Goal: Book appointment/travel/reservation

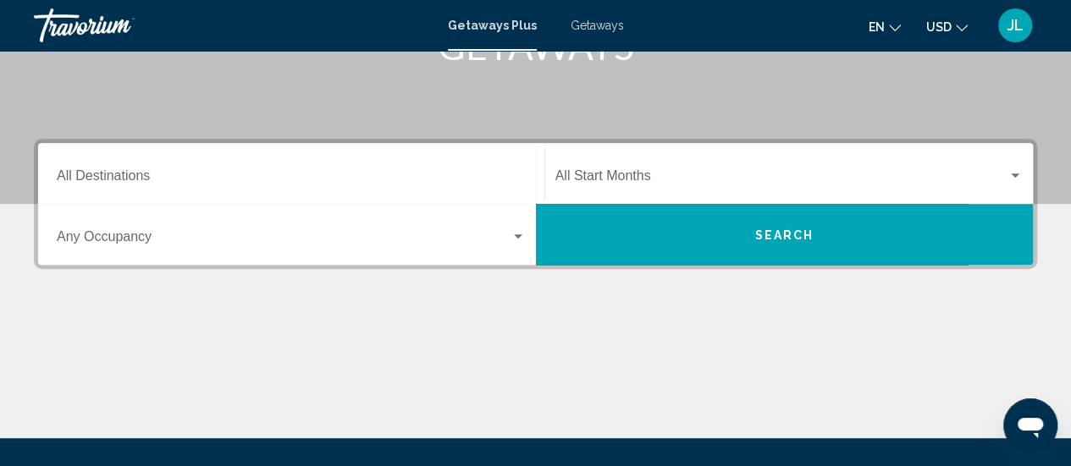
scroll to position [305, 0]
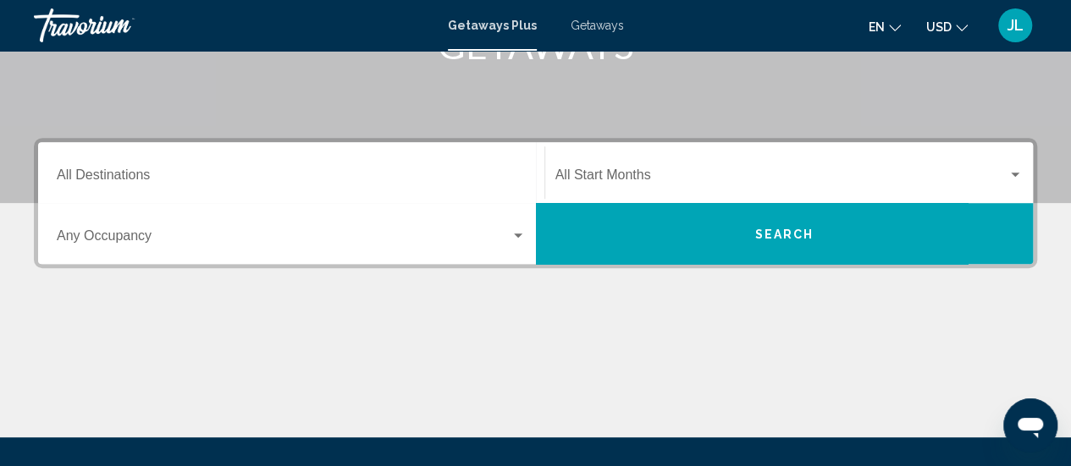
click at [205, 163] on div "Destination All Destinations" at bounding box center [291, 172] width 469 height 53
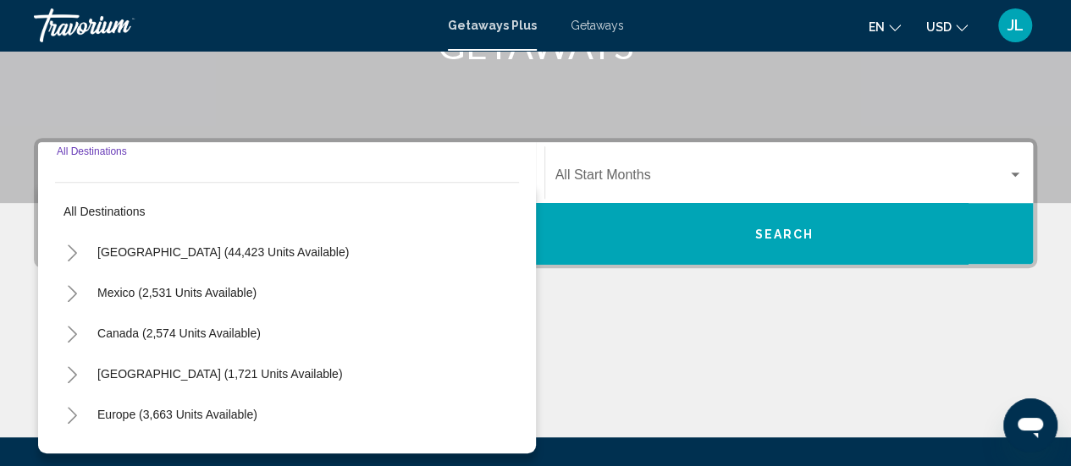
scroll to position [388, 0]
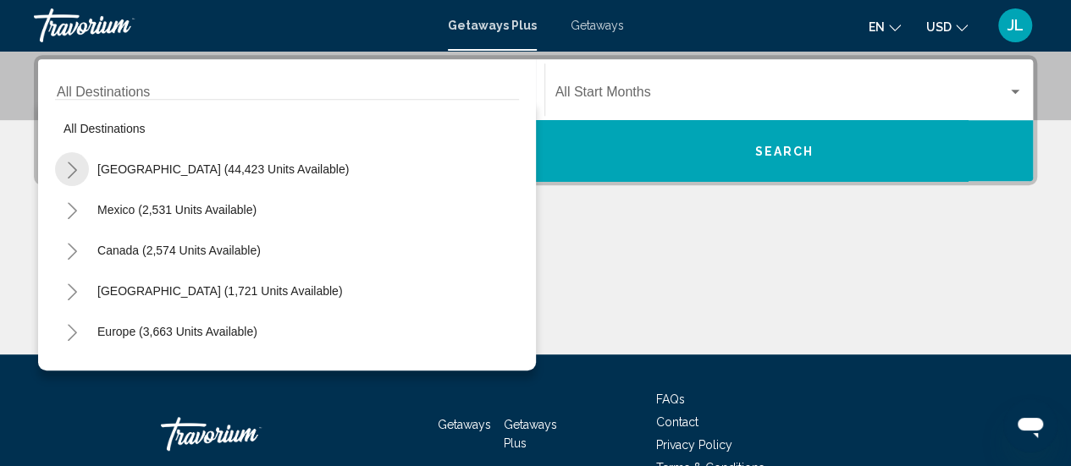
click at [74, 173] on icon "Toggle United States (44,423 units available)" at bounding box center [72, 170] width 13 height 17
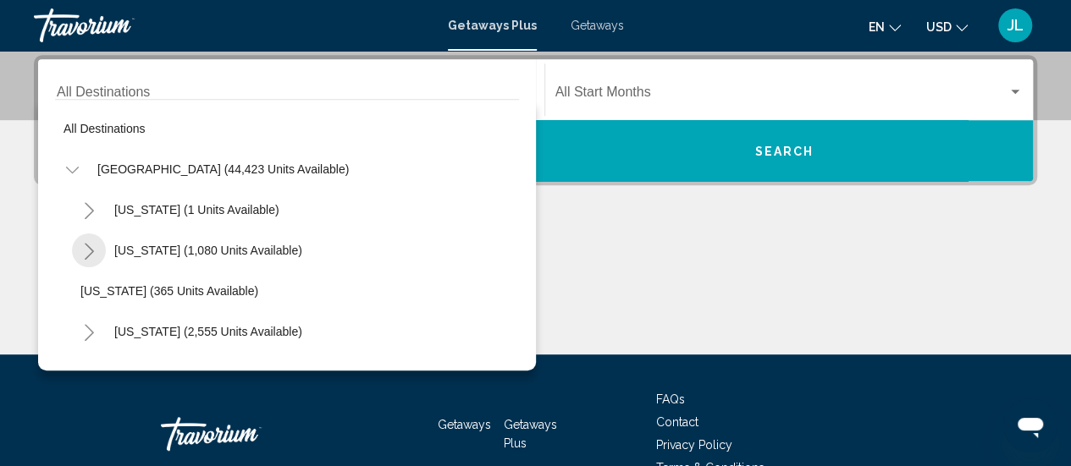
click at [88, 251] on icon "Toggle Arizona (1,080 units available)" at bounding box center [89, 251] width 13 height 17
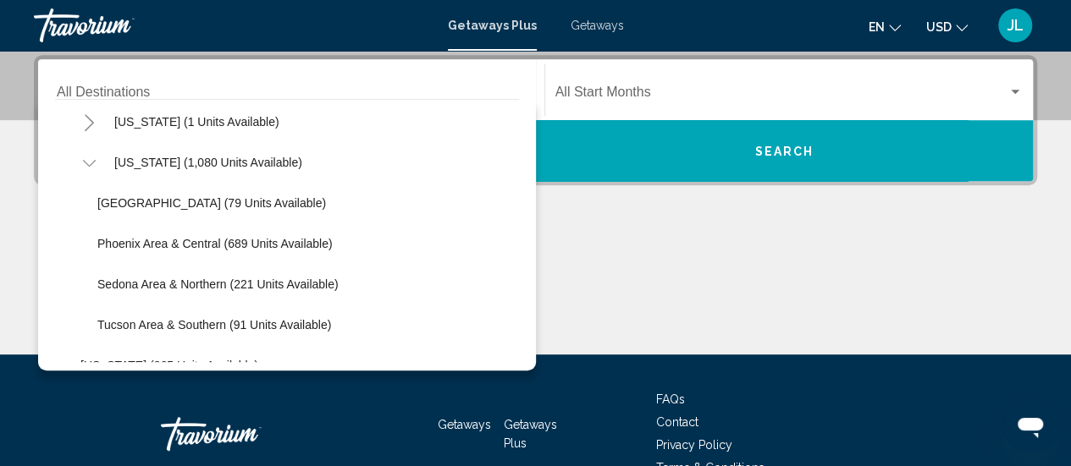
scroll to position [90, 0]
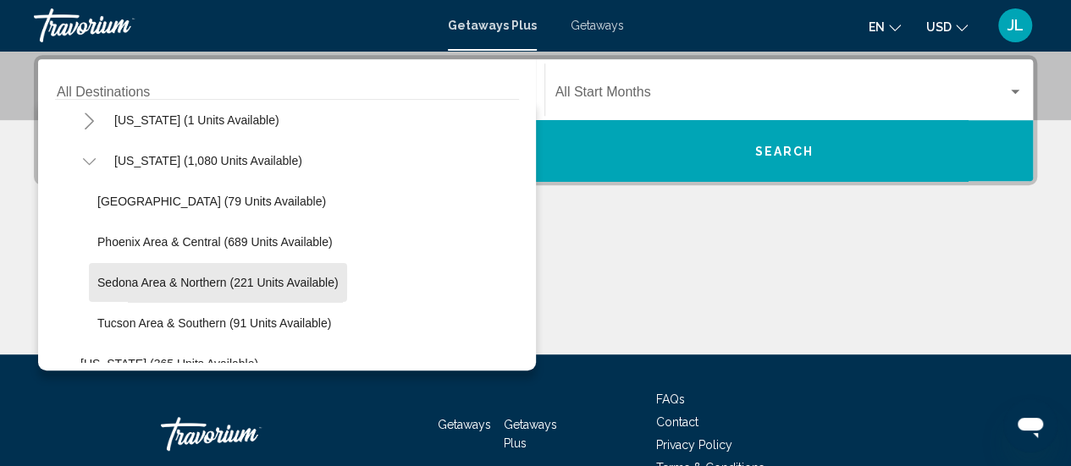
click at [129, 278] on span "Sedona Area & Northern (221 units available)" at bounding box center [217, 283] width 241 height 14
type input "**********"
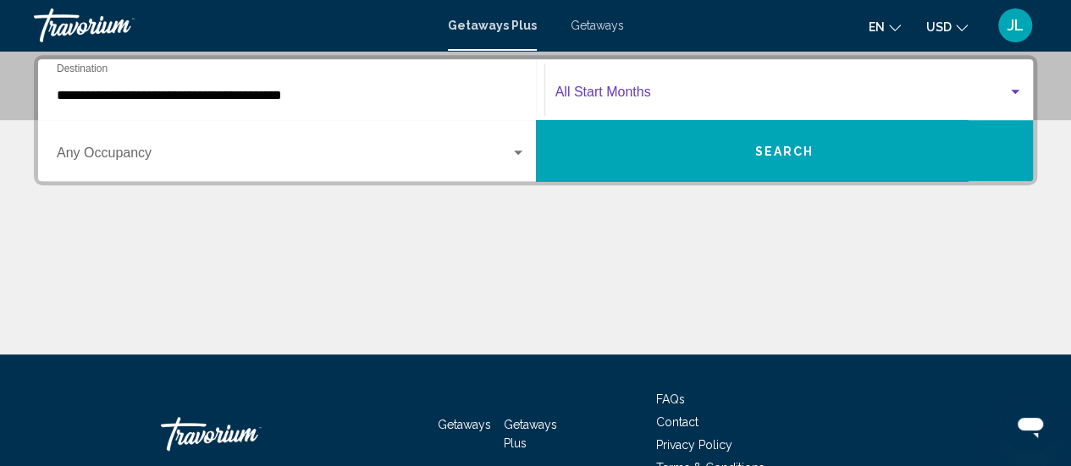
click at [579, 102] on span "Search widget" at bounding box center [781, 95] width 453 height 15
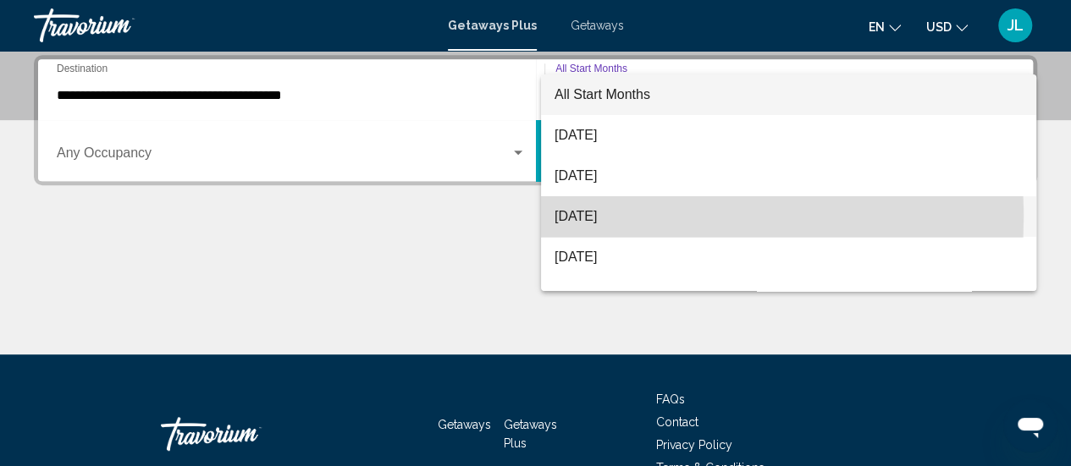
click at [573, 218] on span "[DATE]" at bounding box center [788, 216] width 468 height 41
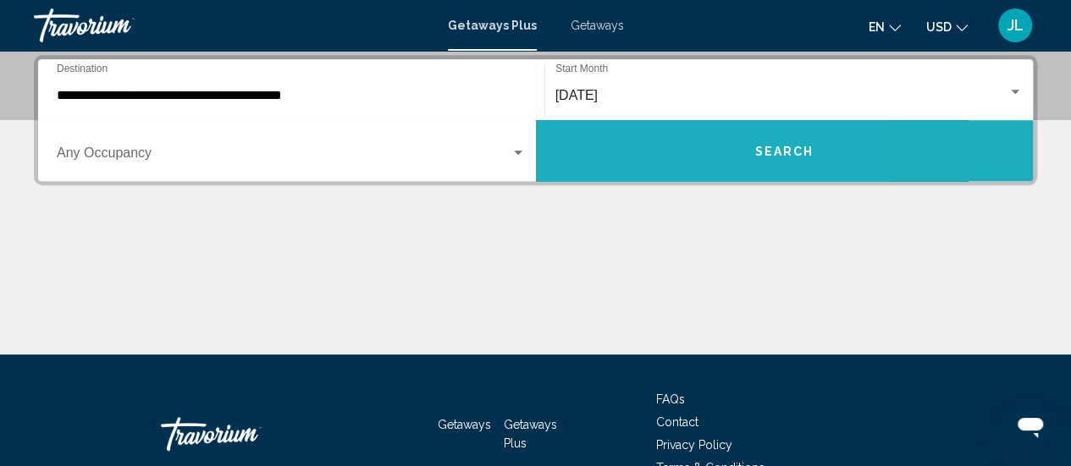
click at [640, 155] on button "Search" at bounding box center [785, 150] width 498 height 61
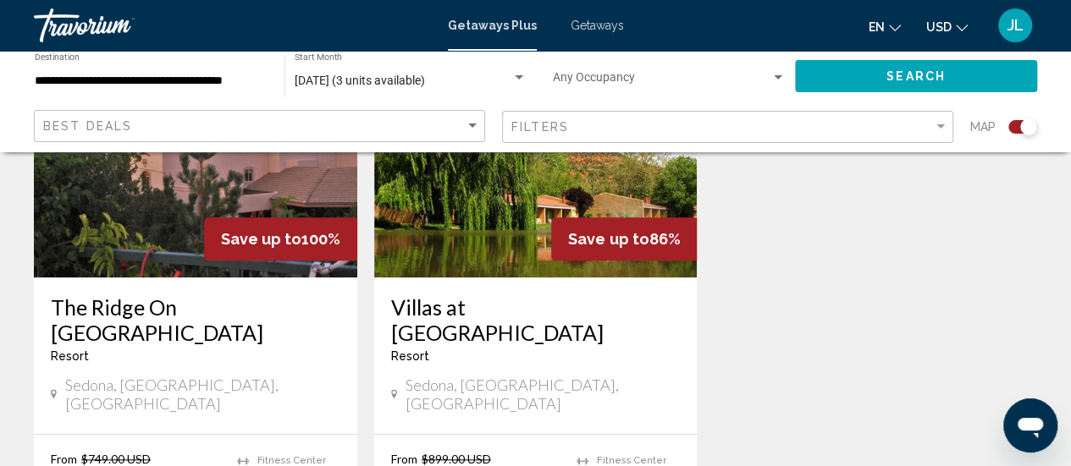
scroll to position [747, 0]
click at [499, 251] on img "Main content" at bounding box center [535, 141] width 323 height 271
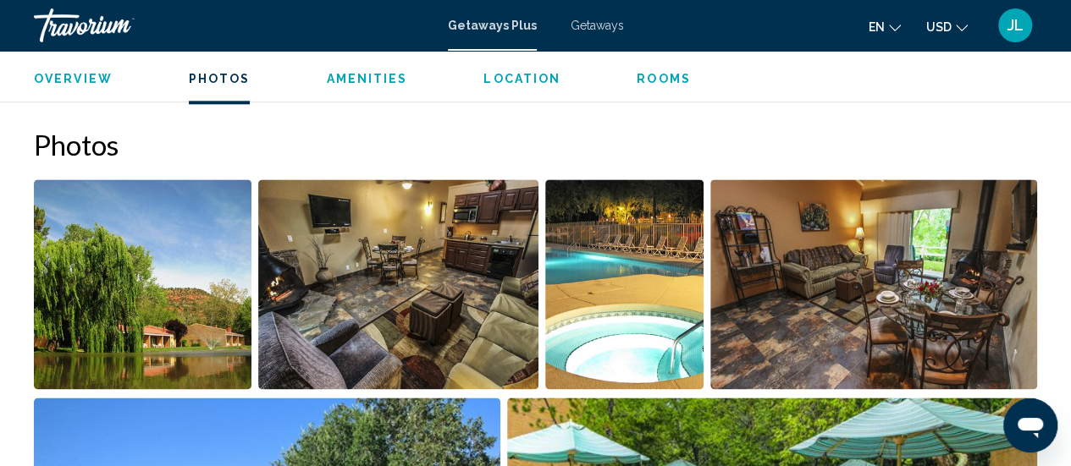
scroll to position [1028, 0]
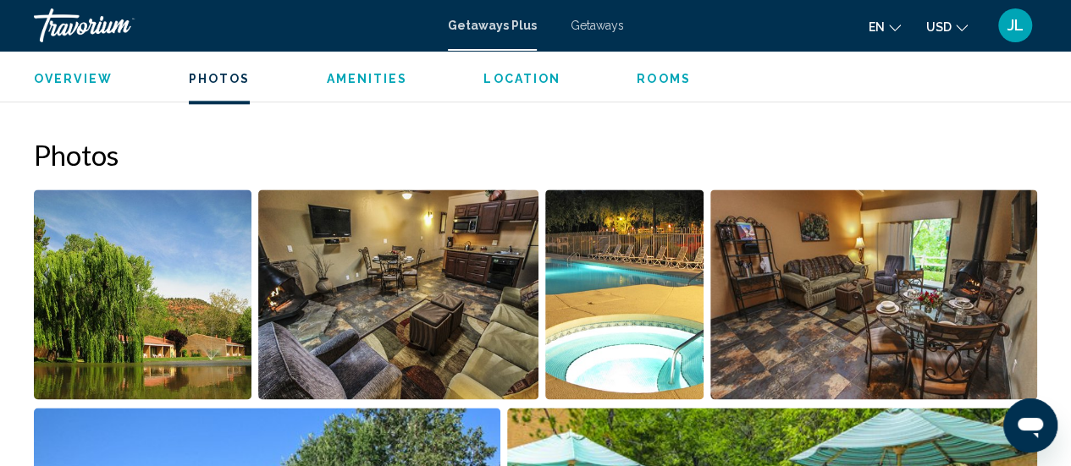
click at [469, 270] on img "Open full-screen image slider" at bounding box center [398, 295] width 281 height 210
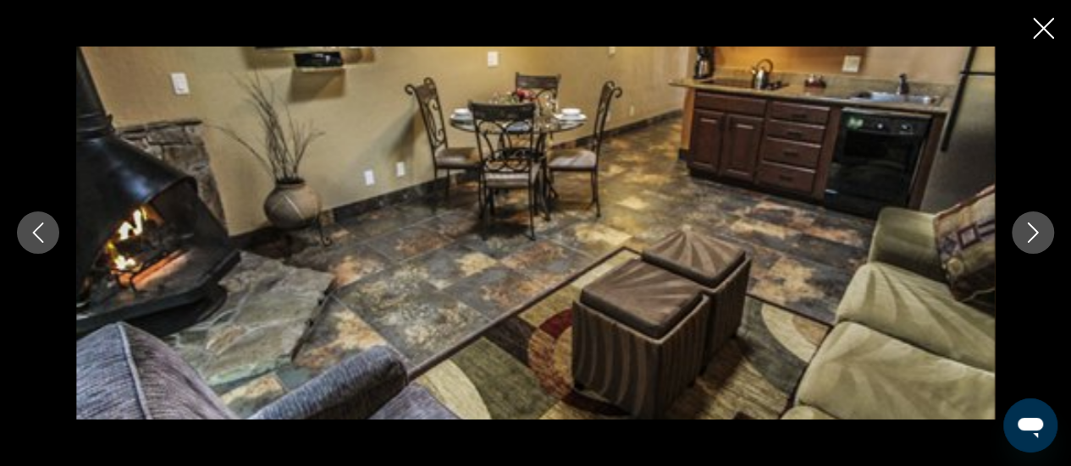
click at [1036, 238] on icon "Next image" at bounding box center [1032, 233] width 20 height 20
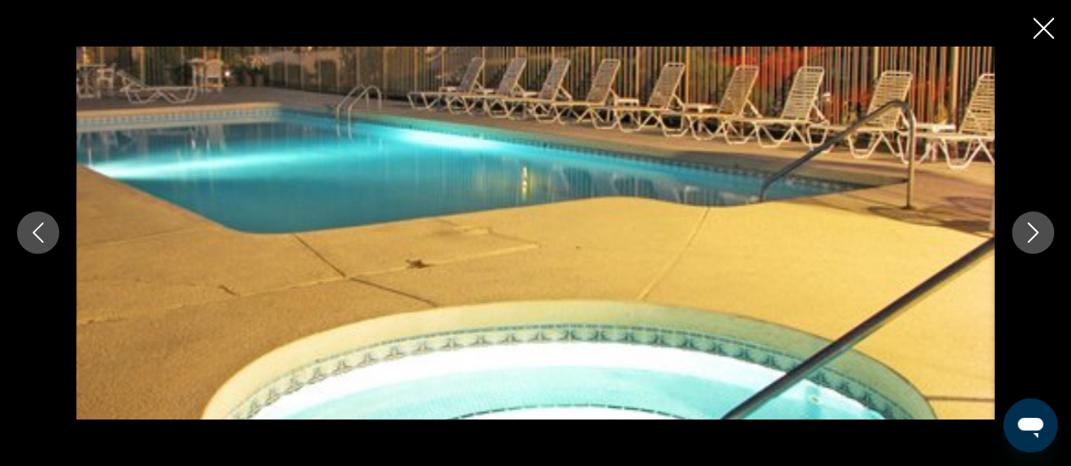
click at [1036, 238] on icon "Next image" at bounding box center [1032, 233] width 20 height 20
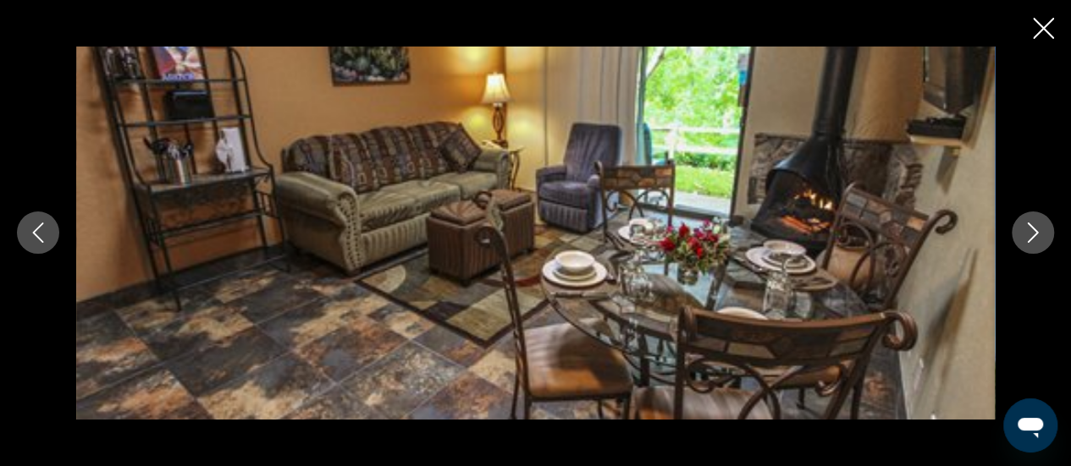
click at [1036, 238] on icon "Next image" at bounding box center [1032, 233] width 20 height 20
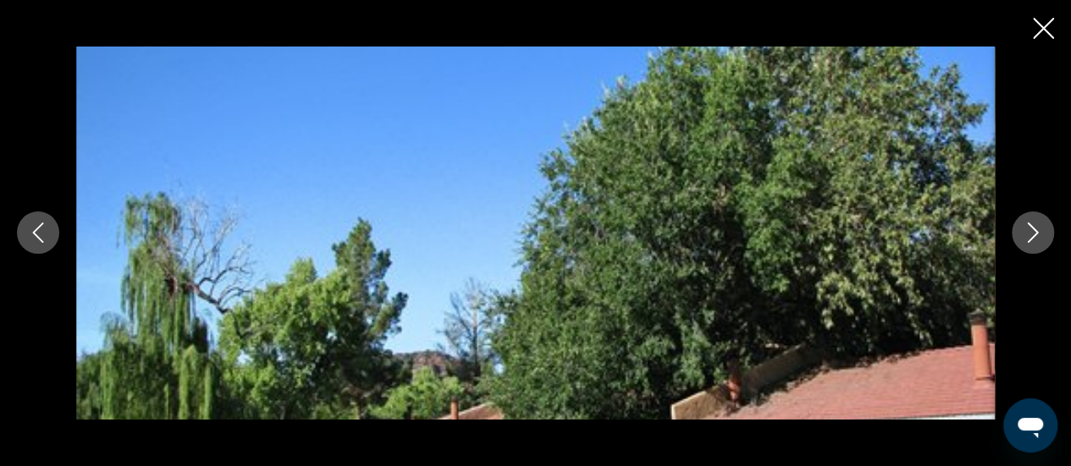
click at [1036, 238] on icon "Next image" at bounding box center [1032, 233] width 20 height 20
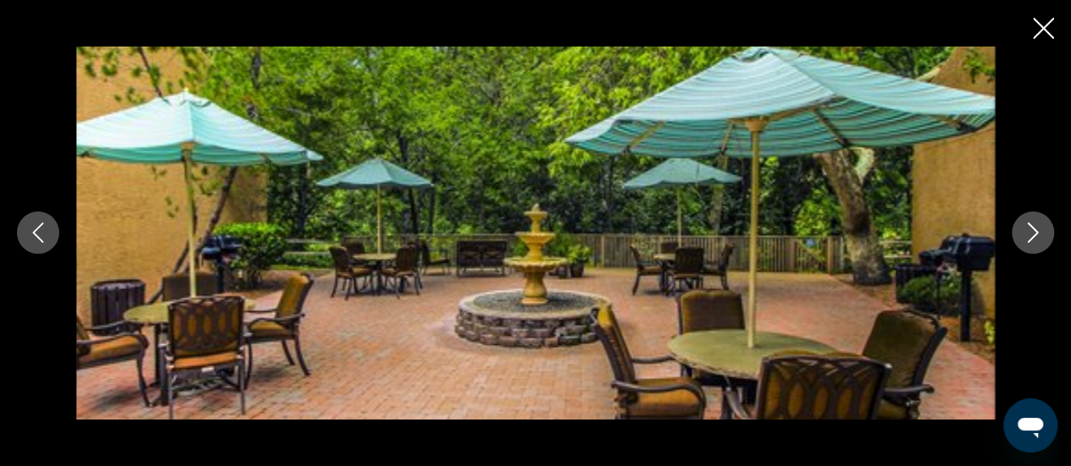
click at [1036, 238] on icon "Next image" at bounding box center [1032, 233] width 20 height 20
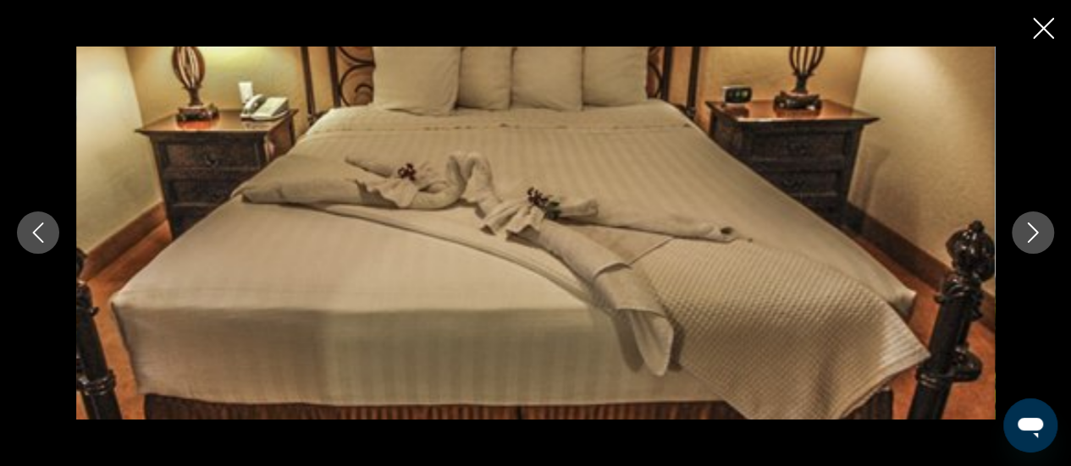
click at [1036, 238] on icon "Next image" at bounding box center [1032, 233] width 20 height 20
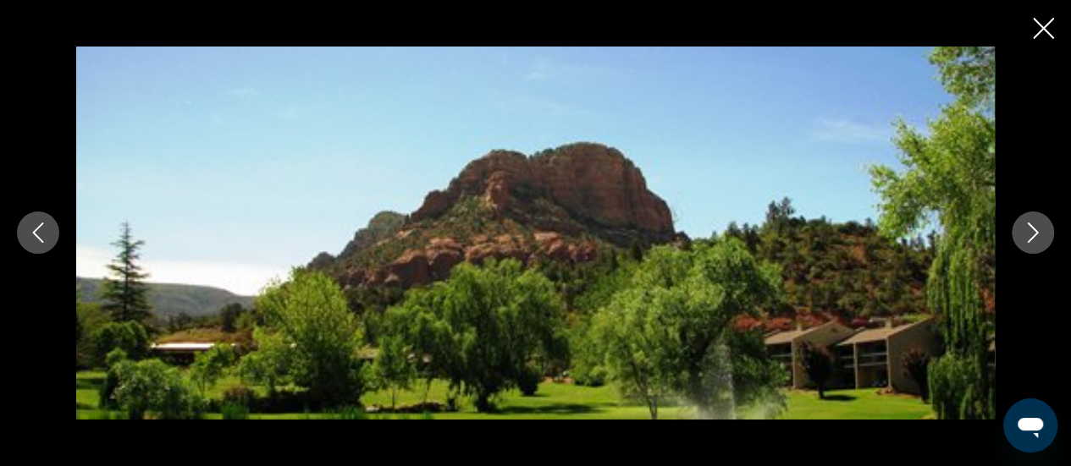
click at [1036, 238] on icon "Next image" at bounding box center [1032, 233] width 20 height 20
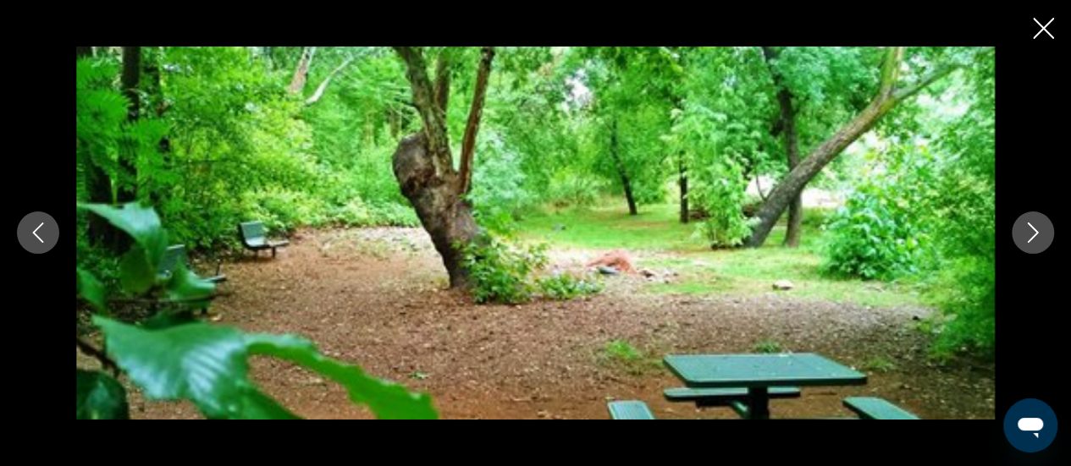
click at [1044, 226] on button "Next image" at bounding box center [1032, 233] width 42 height 42
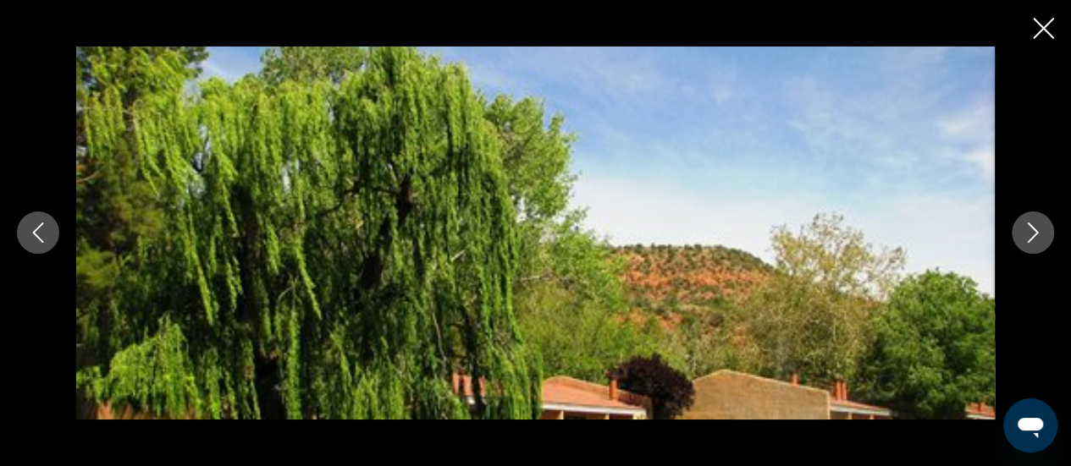
click at [1038, 32] on icon "Close slideshow" at bounding box center [1043, 28] width 21 height 21
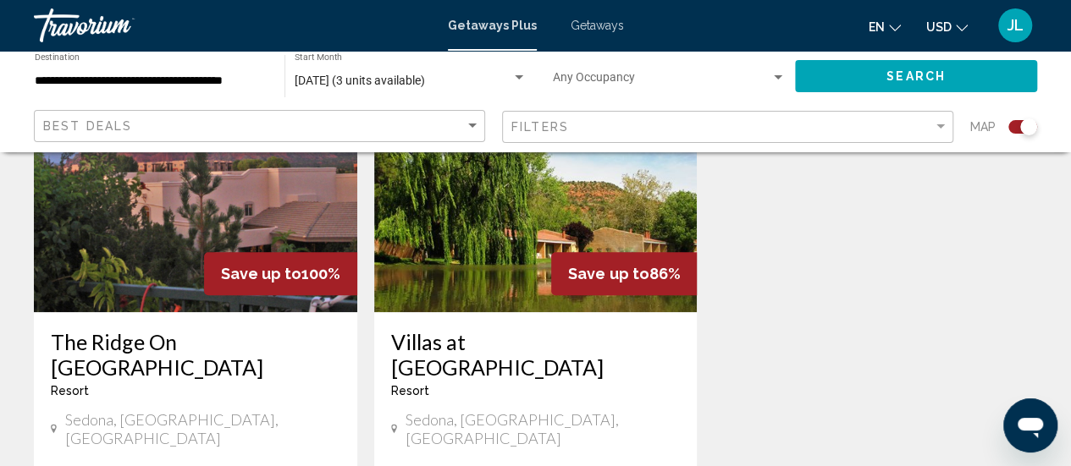
scroll to position [708, 0]
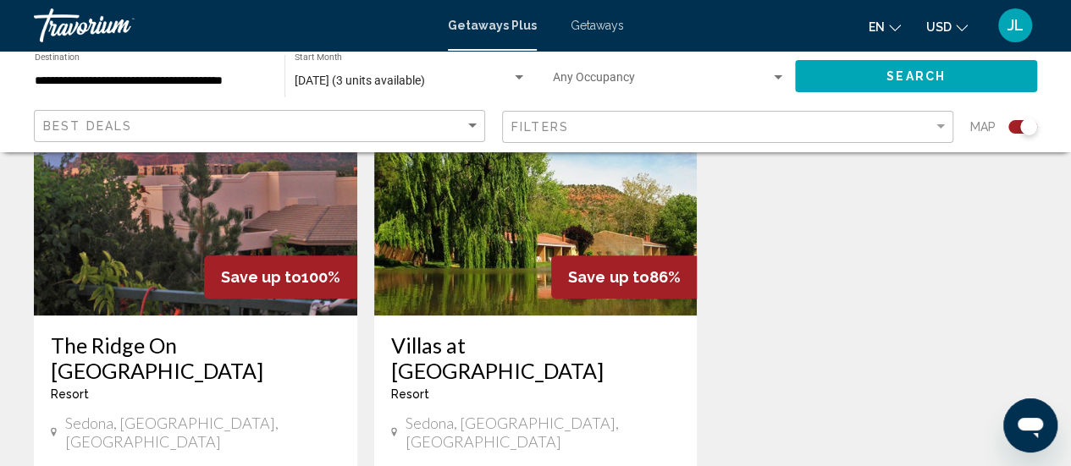
click at [162, 284] on img "Main content" at bounding box center [195, 180] width 323 height 271
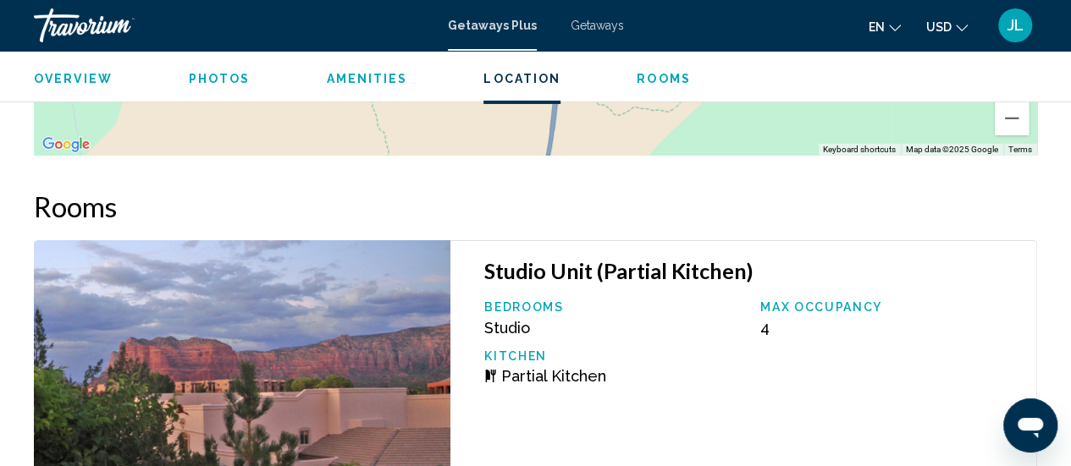
scroll to position [2894, 0]
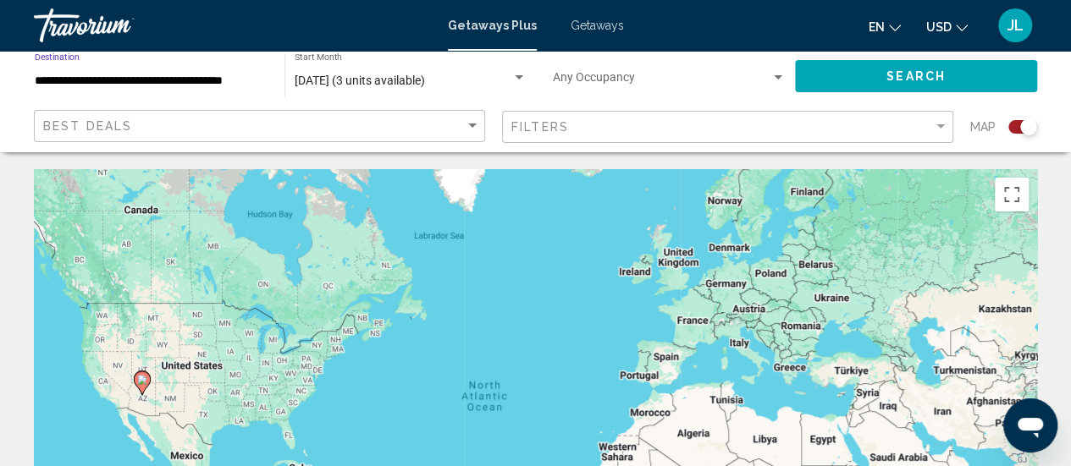
click at [200, 80] on input "**********" at bounding box center [151, 81] width 233 height 14
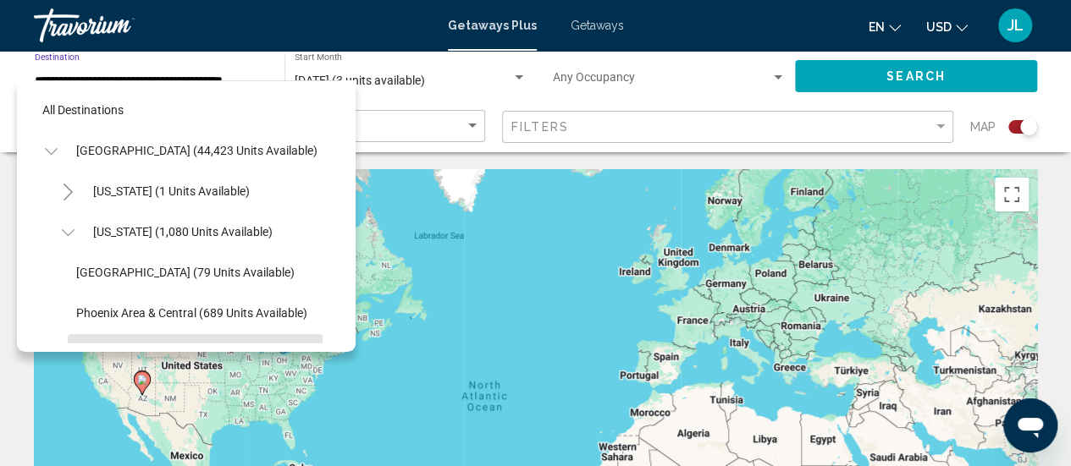
scroll to position [147, 0]
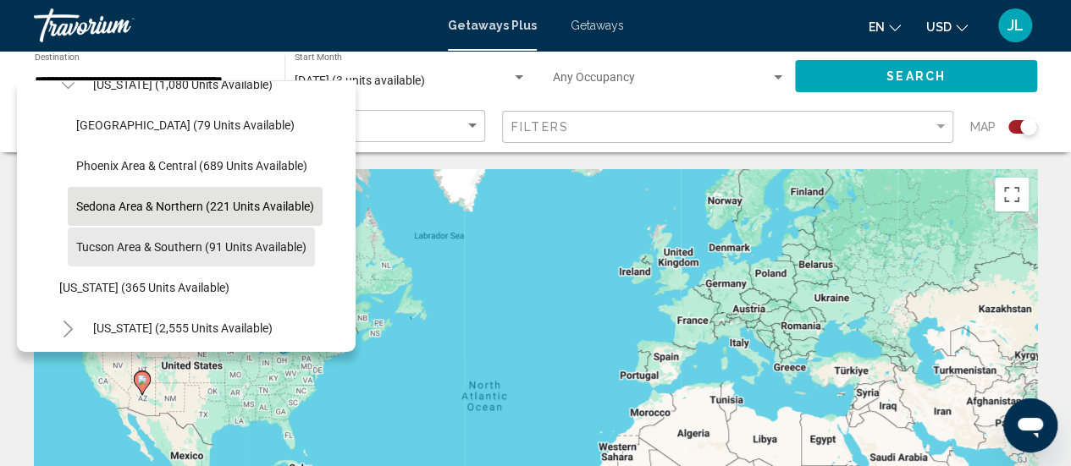
click at [105, 245] on span "Tucson Area & Southern (91 units available)" at bounding box center [191, 247] width 230 height 14
type input "**********"
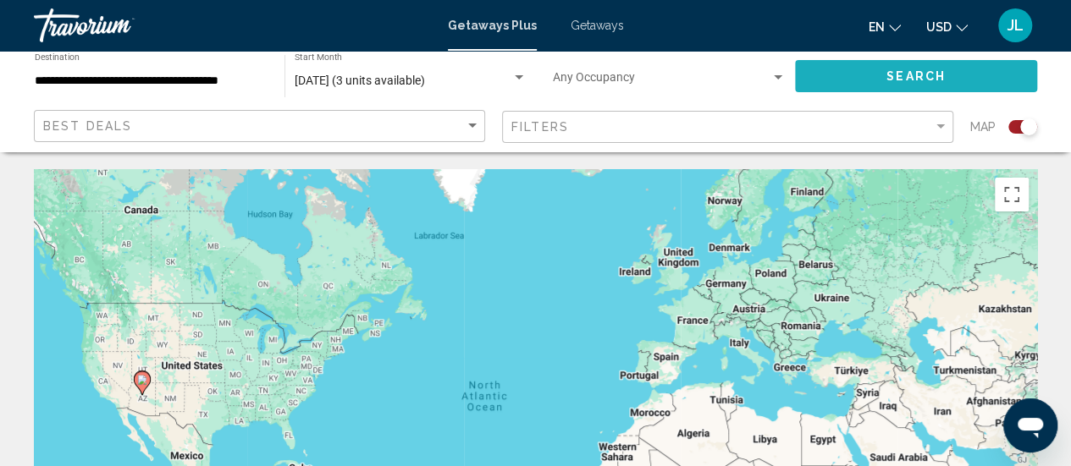
click at [843, 69] on button "Search" at bounding box center [916, 75] width 242 height 31
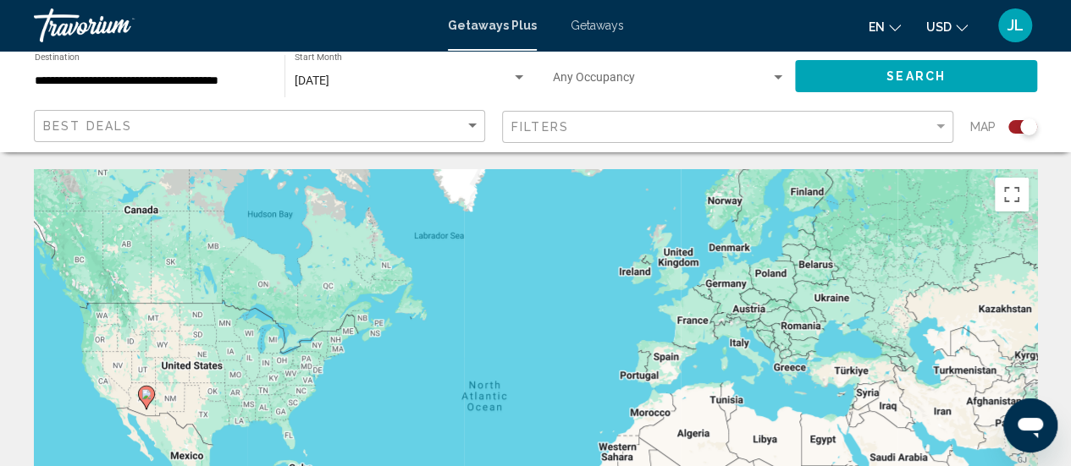
click at [587, 30] on span "Getaways" at bounding box center [596, 26] width 53 height 14
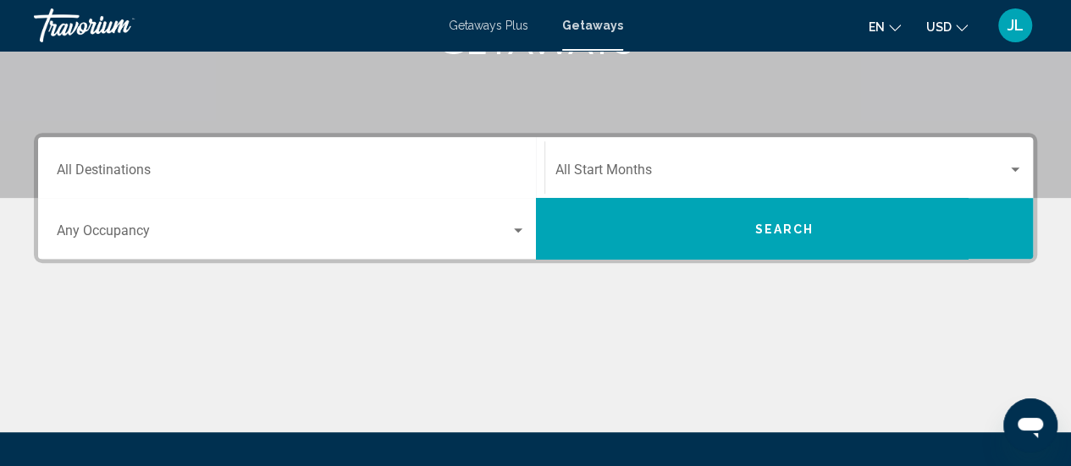
scroll to position [312, 0]
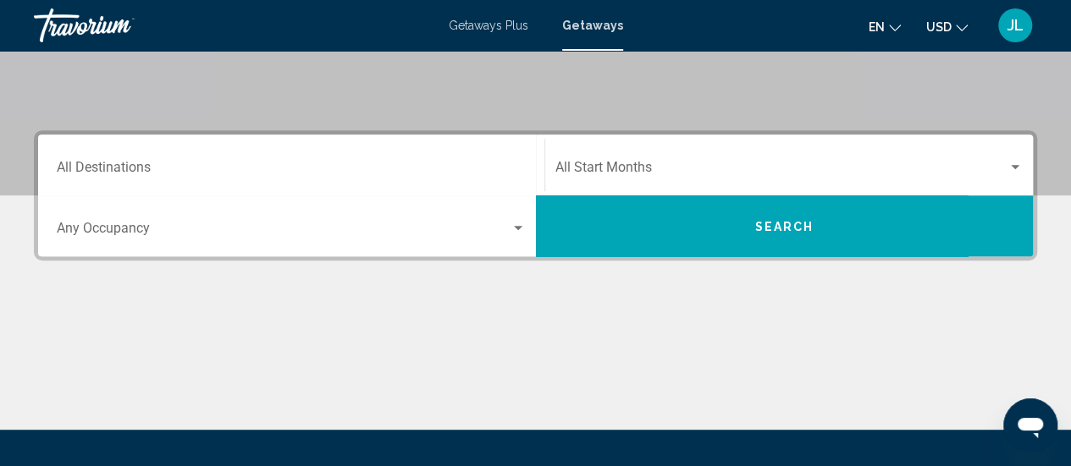
click at [266, 156] on div "Destination All Destinations" at bounding box center [291, 165] width 469 height 53
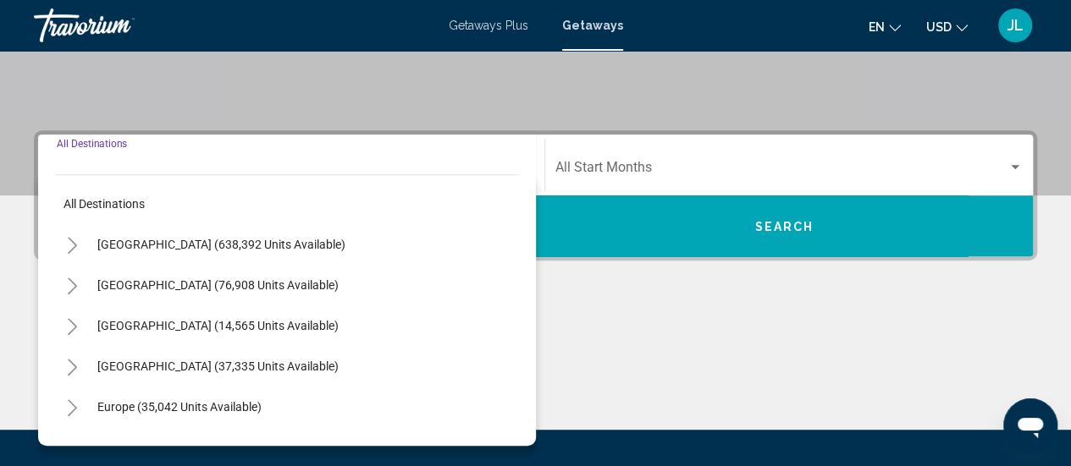
scroll to position [388, 0]
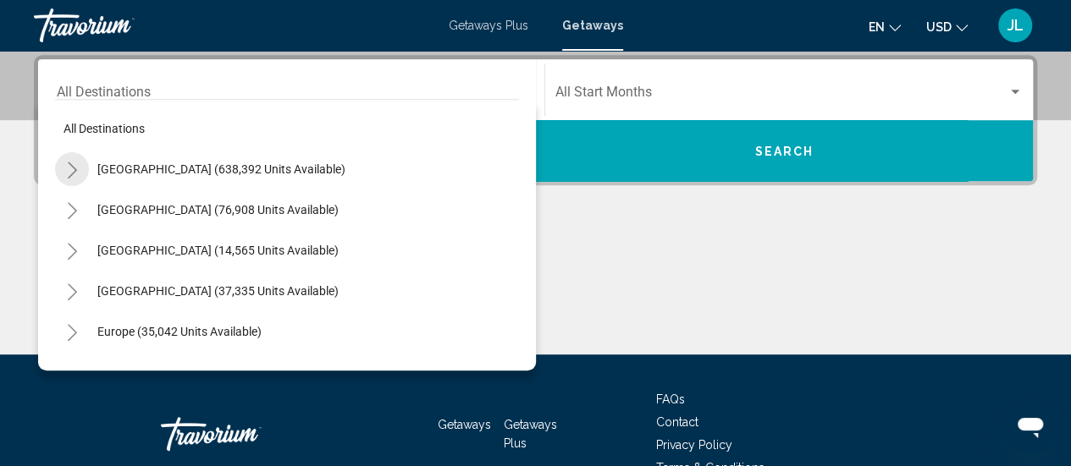
click at [74, 163] on icon "Toggle United States (638,392 units available)" at bounding box center [72, 170] width 13 height 17
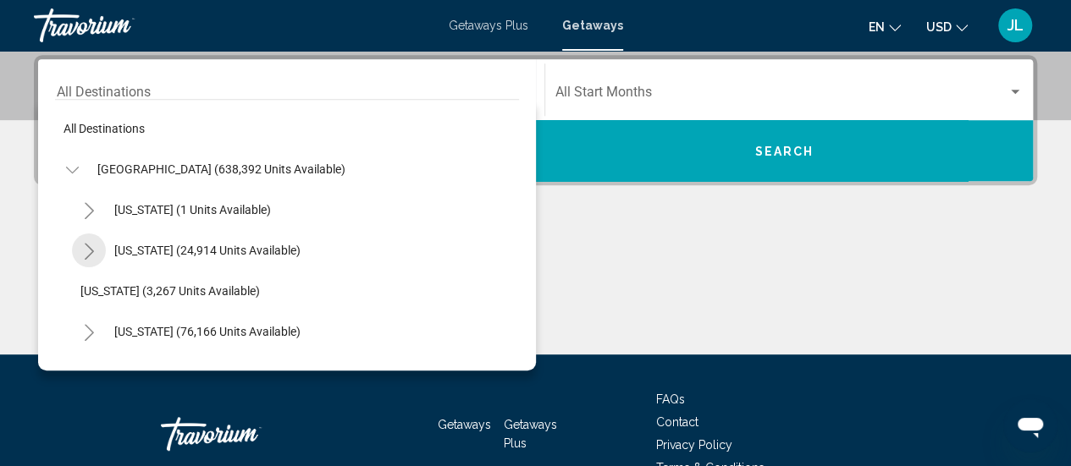
click at [87, 250] on icon "Toggle Arizona (24,914 units available)" at bounding box center [89, 251] width 13 height 17
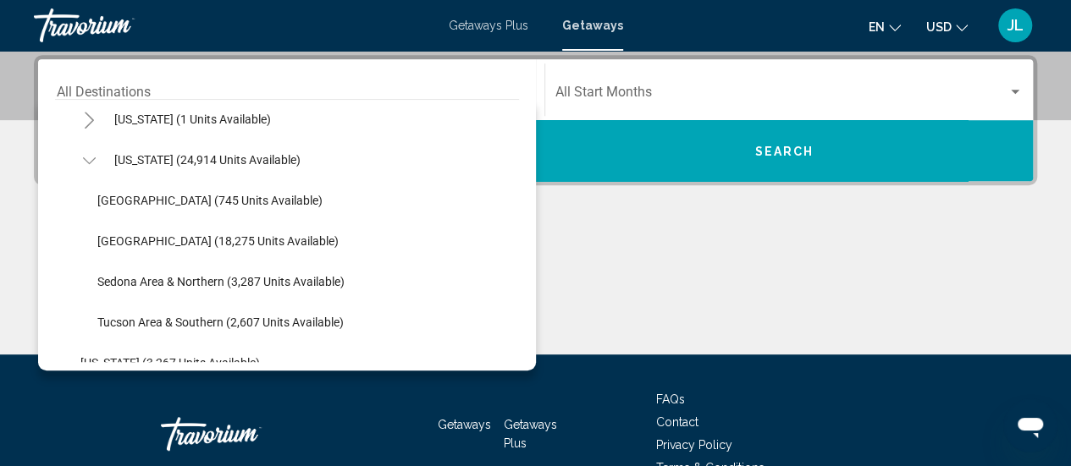
scroll to position [91, 0]
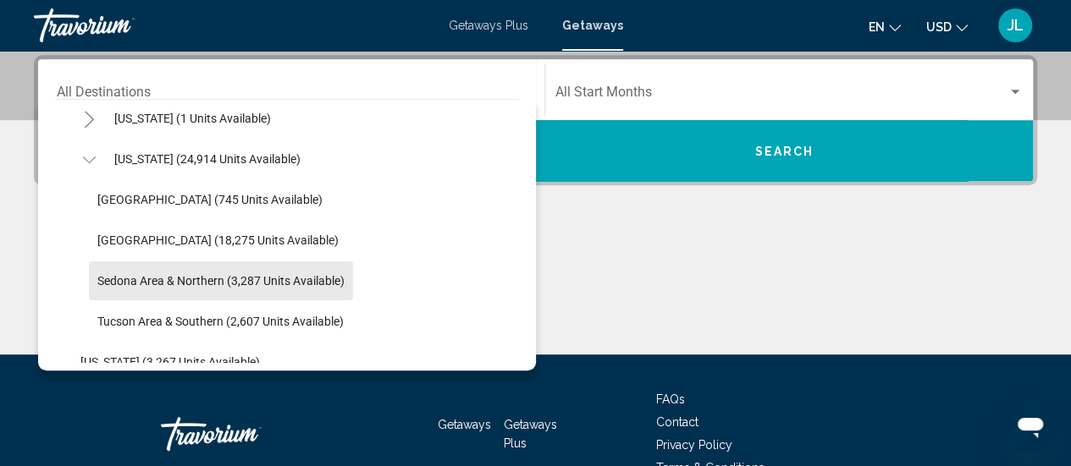
click at [156, 279] on span "Sedona Area & Northern (3,287 units available)" at bounding box center [220, 281] width 247 height 14
type input "**********"
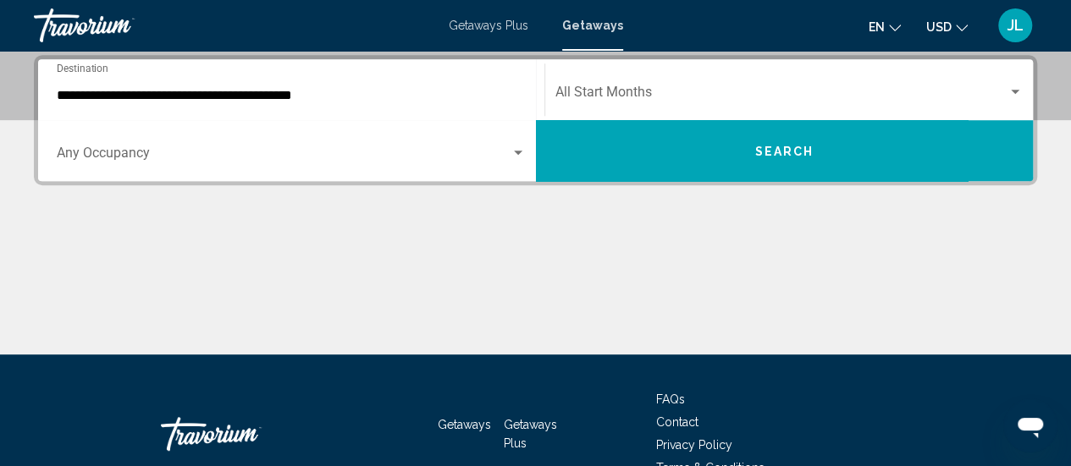
click at [557, 79] on div "Start Month All Start Months" at bounding box center [789, 89] width 468 height 53
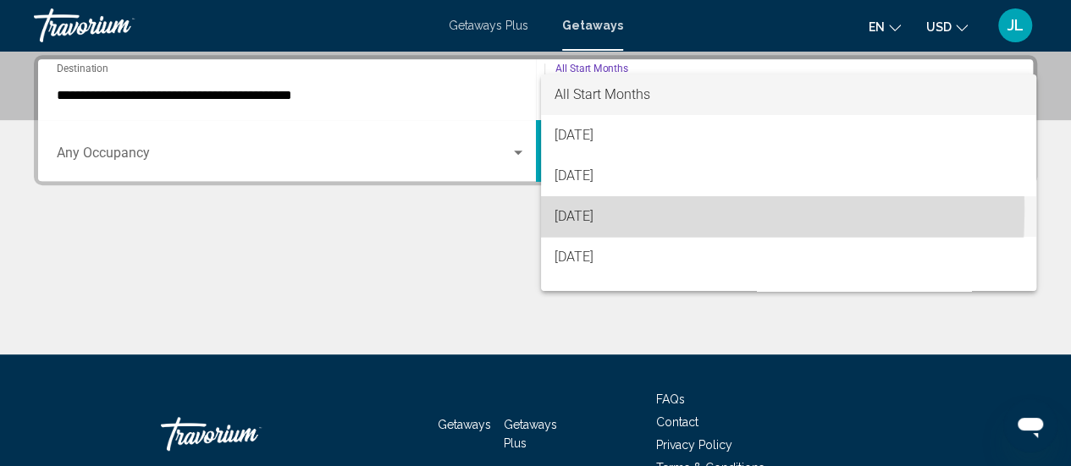
click at [574, 212] on span "[DATE]" at bounding box center [788, 216] width 468 height 41
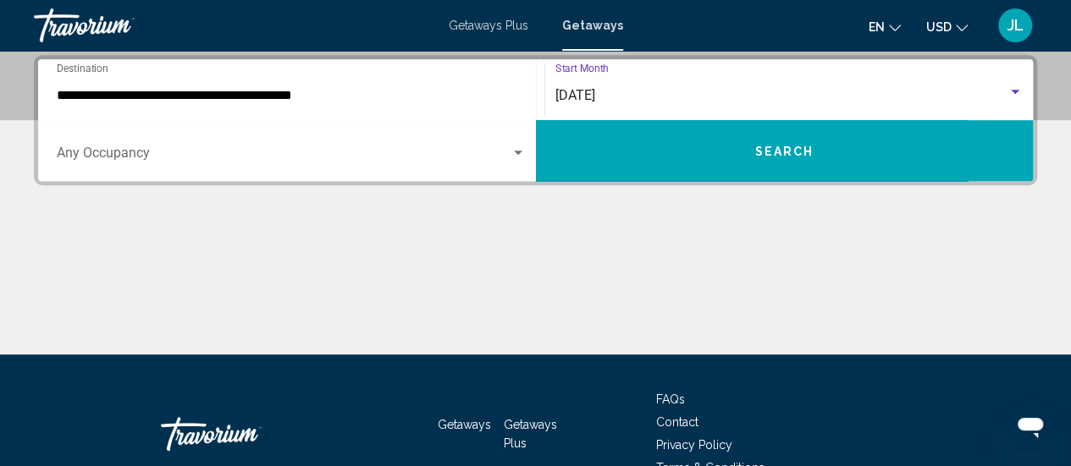
click at [625, 156] on button "Search" at bounding box center [785, 150] width 498 height 61
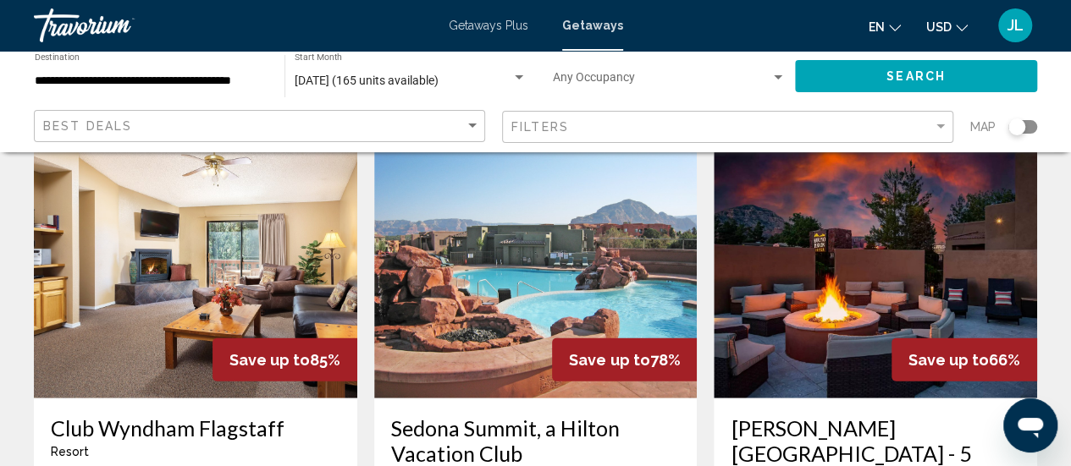
scroll to position [2014, 0]
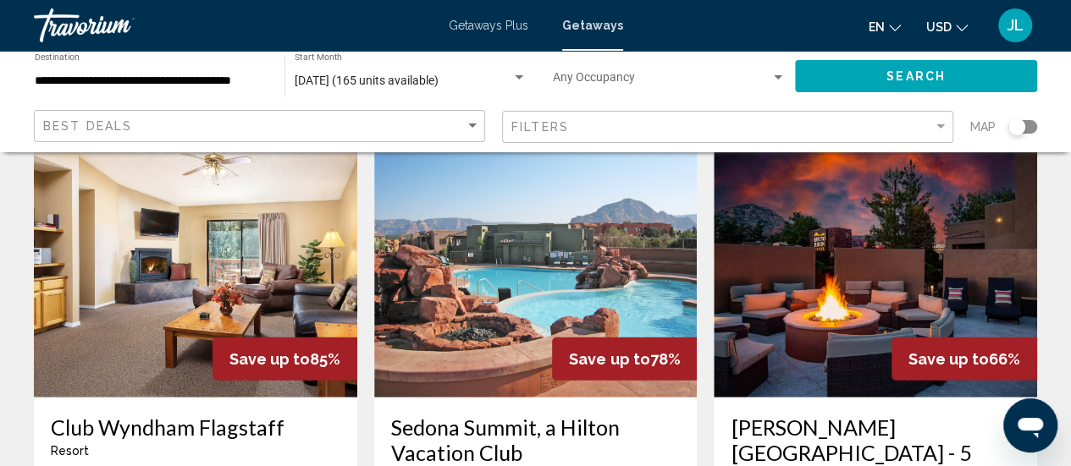
drag, startPoint x: 771, startPoint y: 246, endPoint x: 559, endPoint y: 334, distance: 229.2
click at [559, 415] on div "Sedona Summit, a Hilton Vacation Club Resort - This is an adults only resort" at bounding box center [535, 455] width 289 height 81
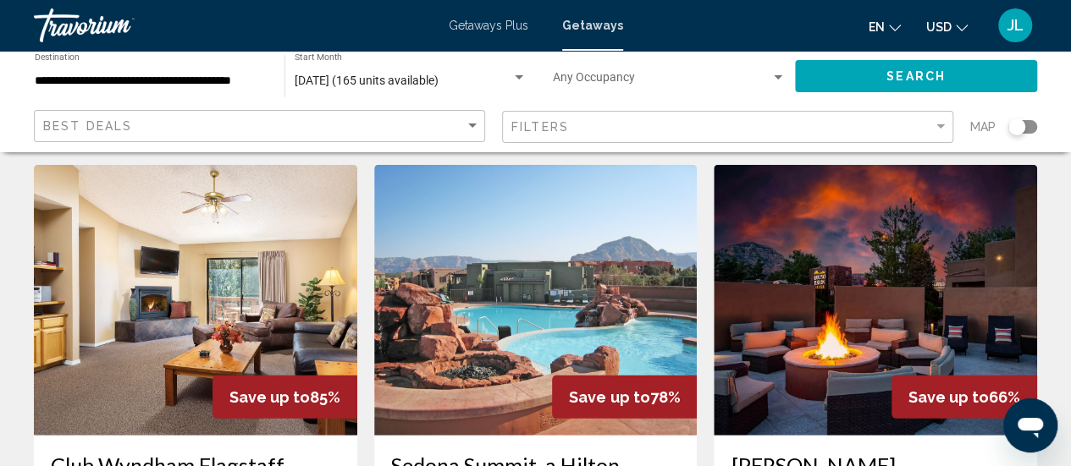
scroll to position [1952, 0]
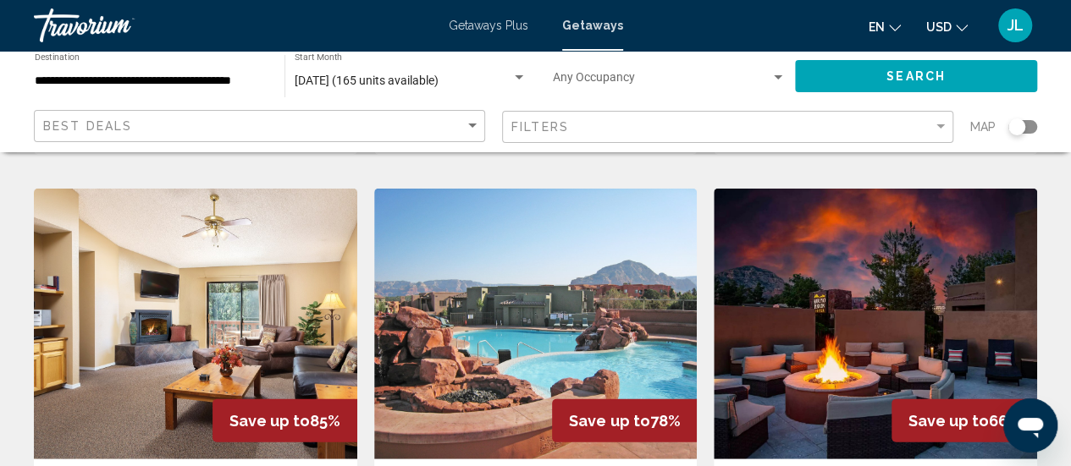
click at [533, 297] on img "Main content" at bounding box center [535, 324] width 323 height 271
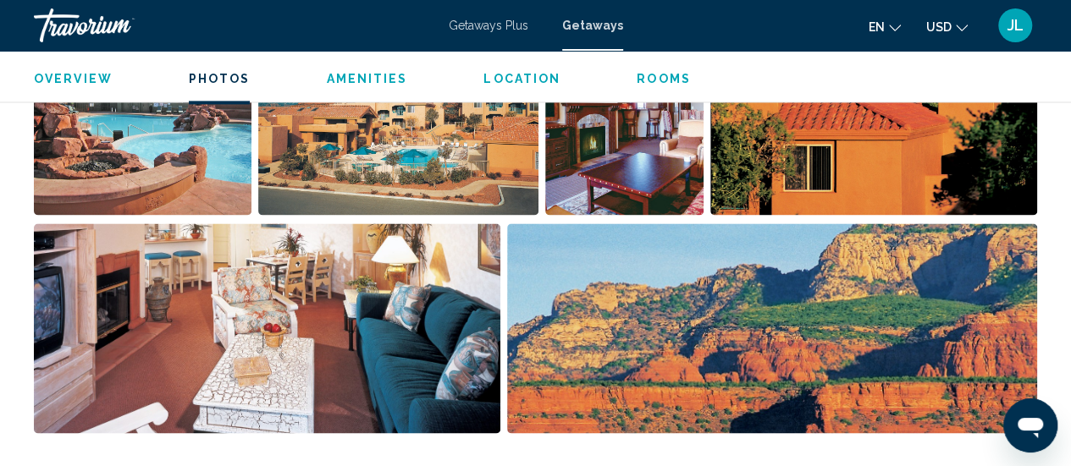
scroll to position [1200, 0]
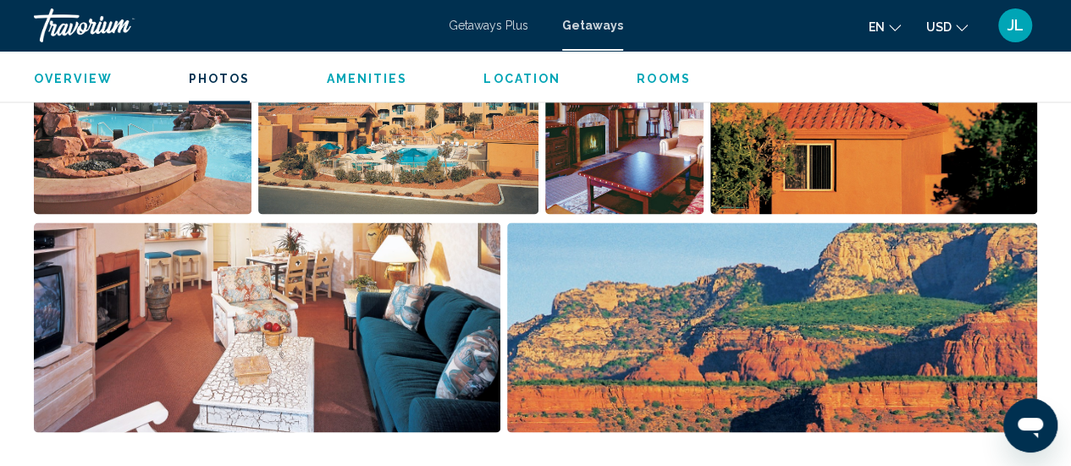
click at [445, 318] on img "Open full-screen image slider" at bounding box center [267, 328] width 466 height 210
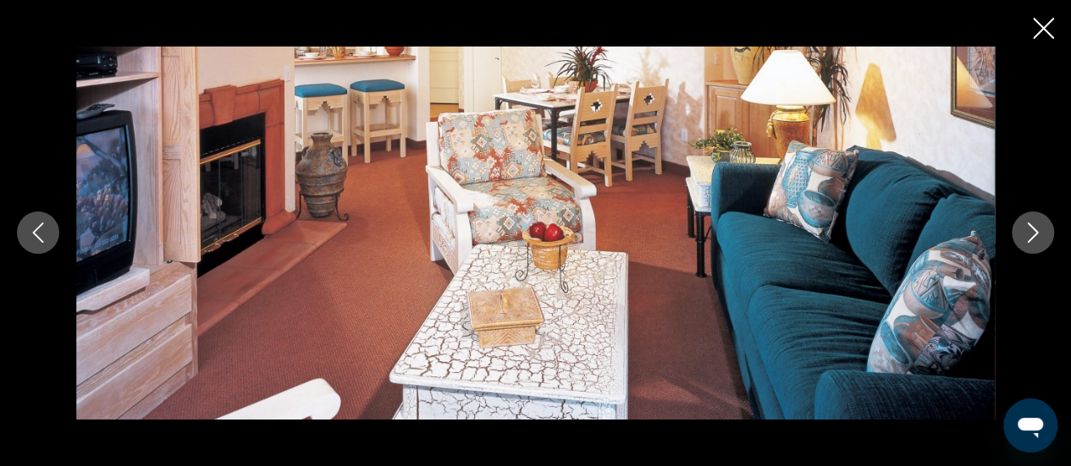
scroll to position [1155, 0]
click at [1031, 231] on icon "Next image" at bounding box center [1032, 233] width 20 height 20
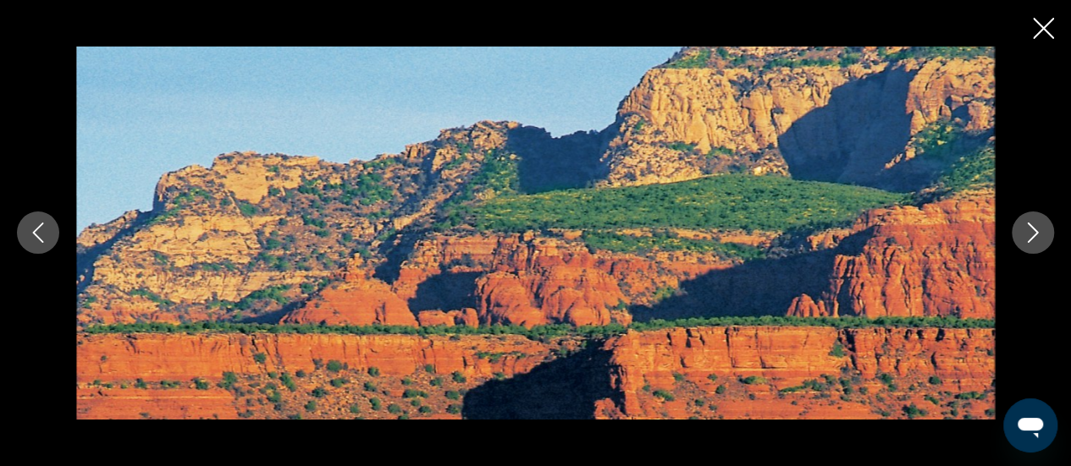
click at [1031, 231] on icon "Next image" at bounding box center [1032, 233] width 20 height 20
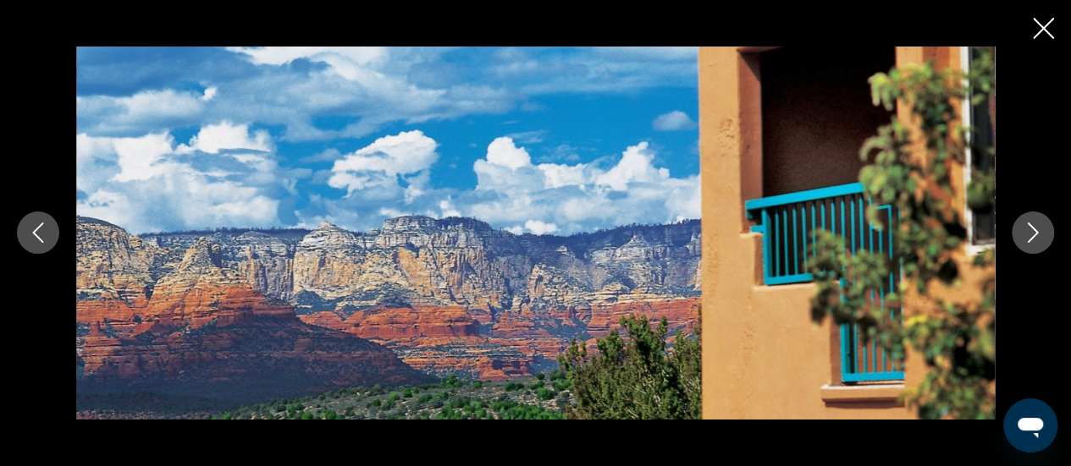
click at [1031, 231] on icon "Next image" at bounding box center [1032, 233] width 20 height 20
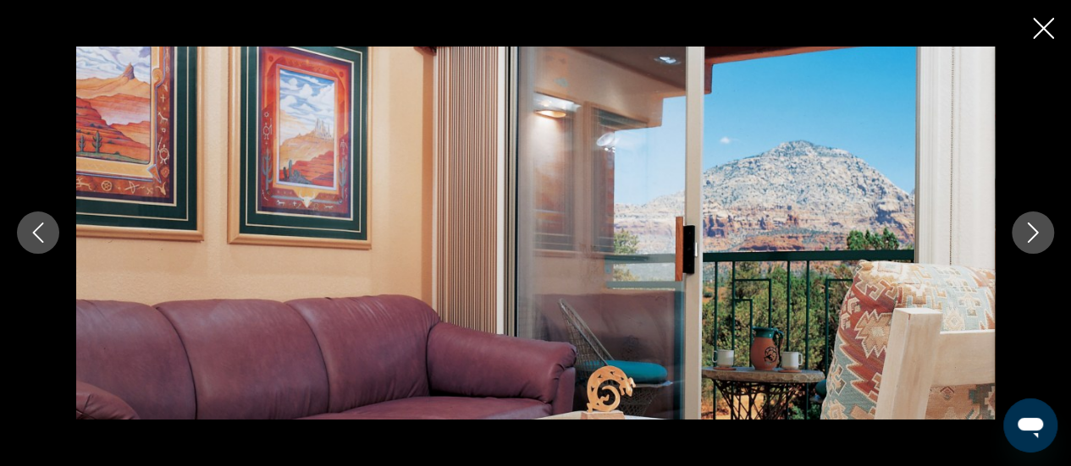
click at [1031, 231] on icon "Next image" at bounding box center [1032, 233] width 20 height 20
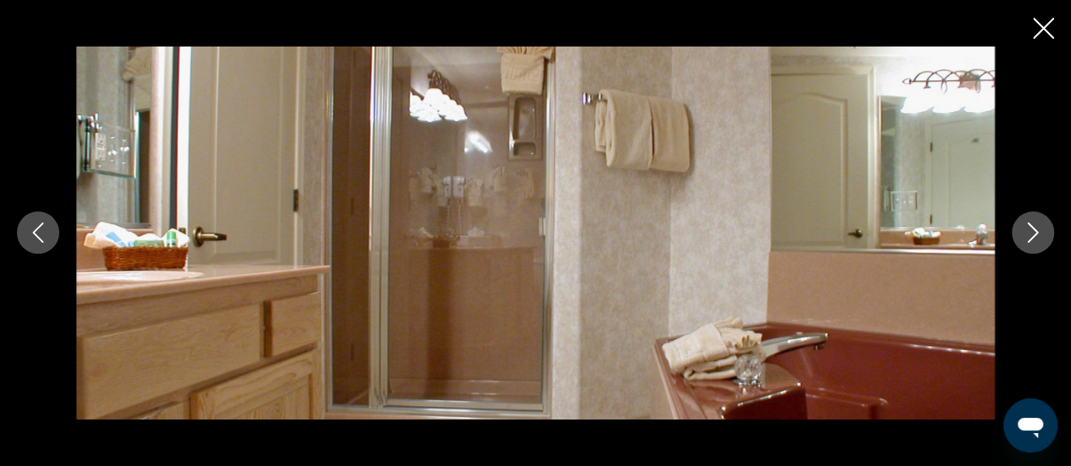
click at [1031, 231] on icon "Next image" at bounding box center [1032, 233] width 20 height 20
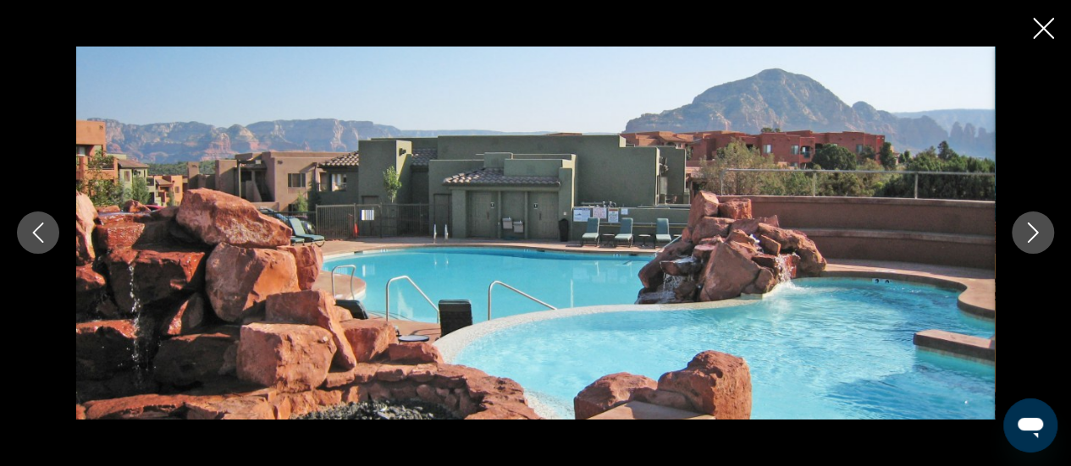
click at [1049, 35] on icon "Close slideshow" at bounding box center [1043, 28] width 21 height 21
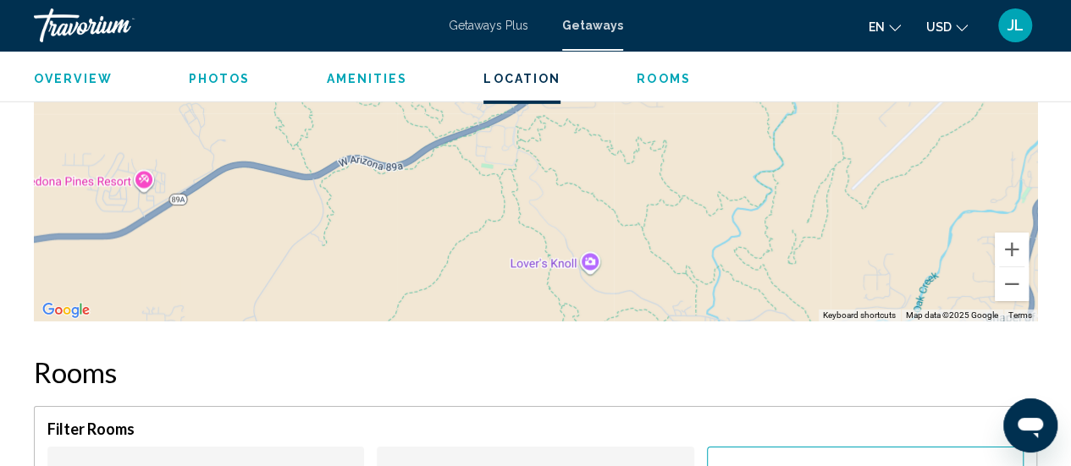
scroll to position [2630, 0]
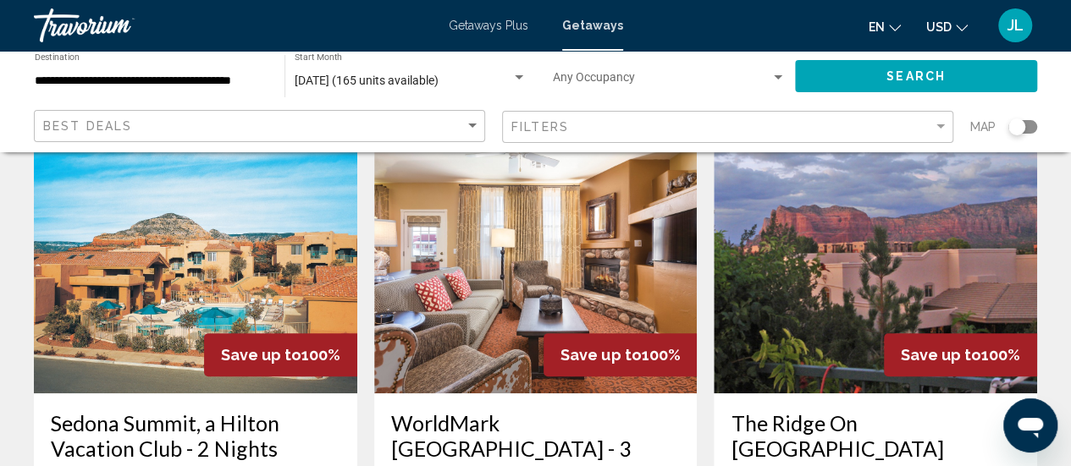
scroll to position [95, 0]
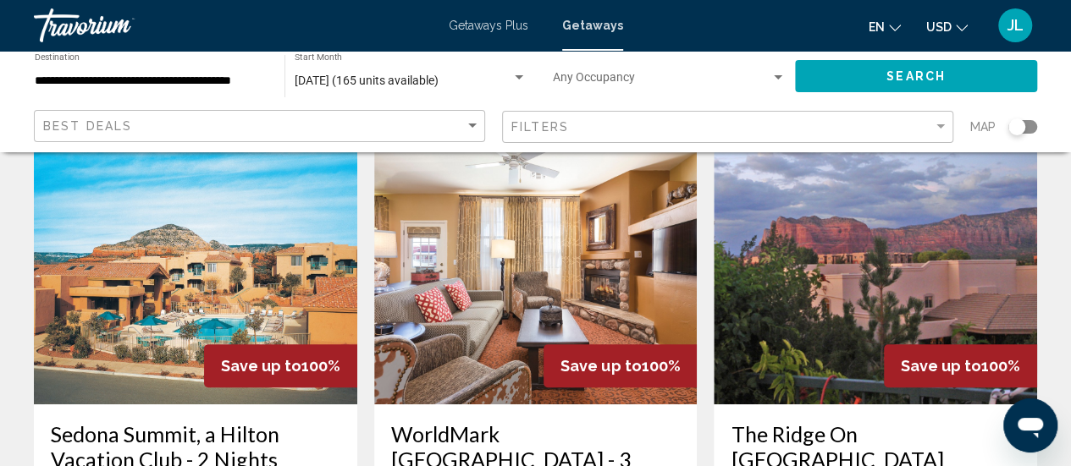
click at [784, 290] on img "Main content" at bounding box center [874, 269] width 323 height 271
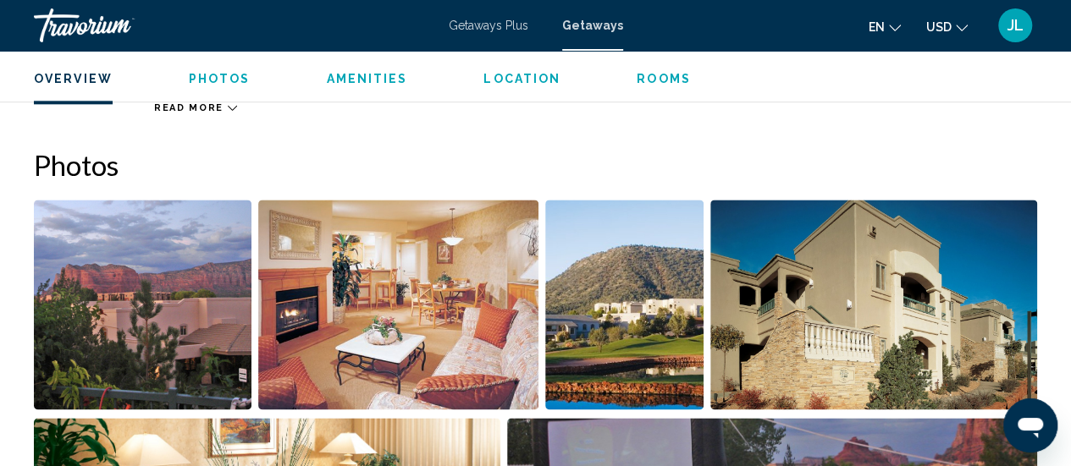
scroll to position [1029, 0]
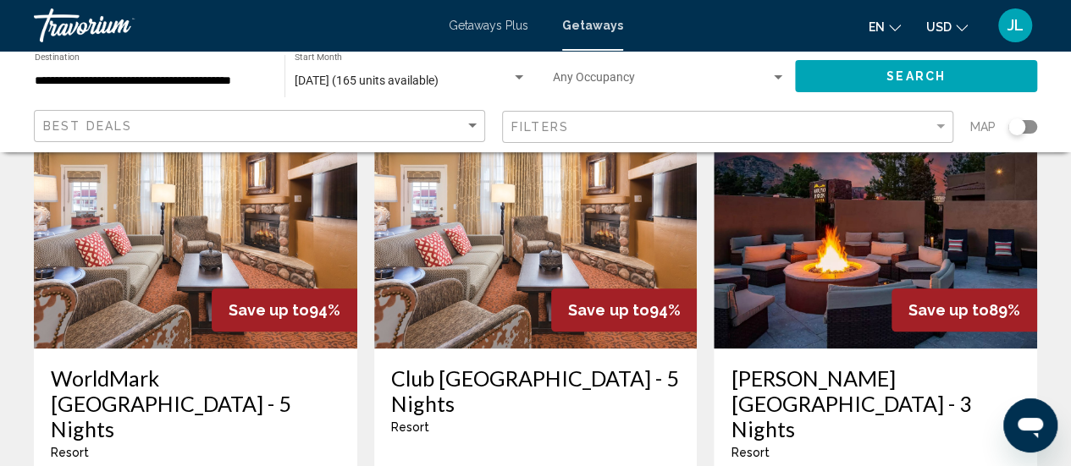
scroll to position [795, 0]
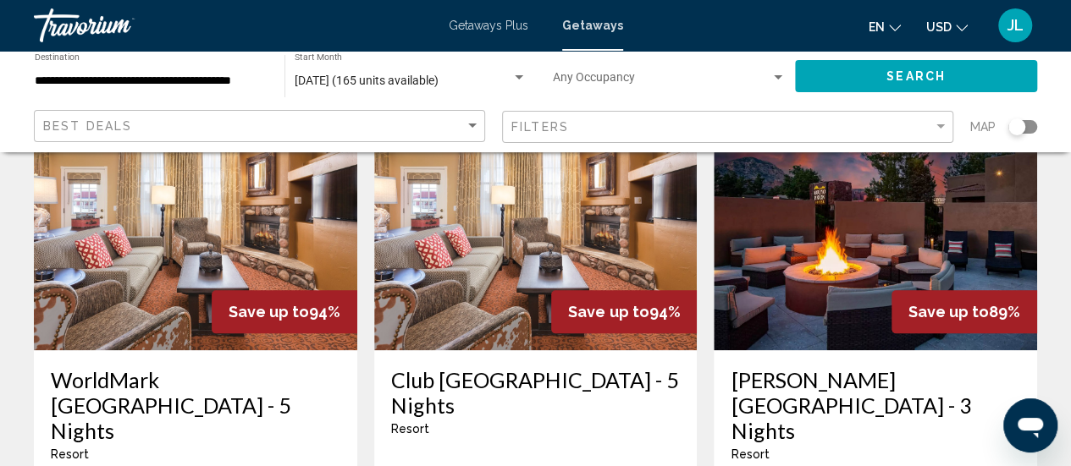
click at [186, 245] on img "Main content" at bounding box center [195, 215] width 323 height 271
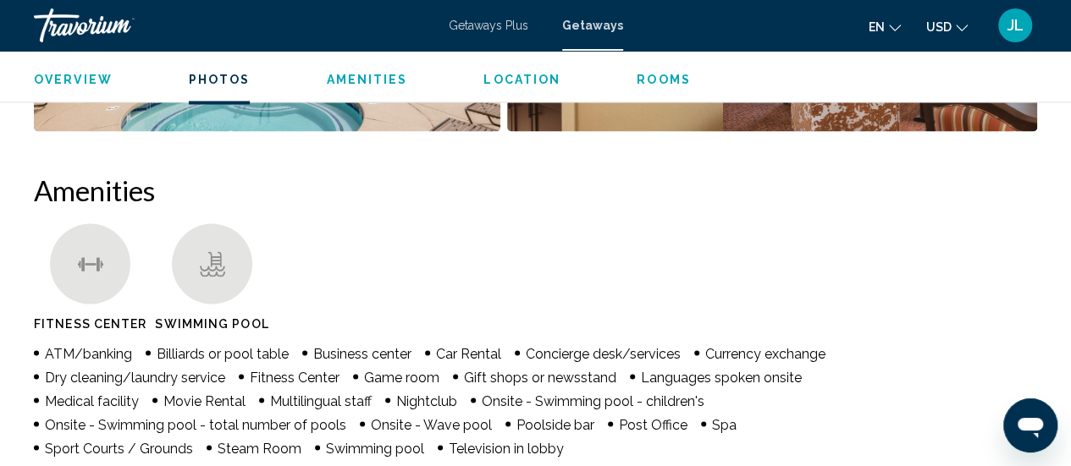
scroll to position [1546, 0]
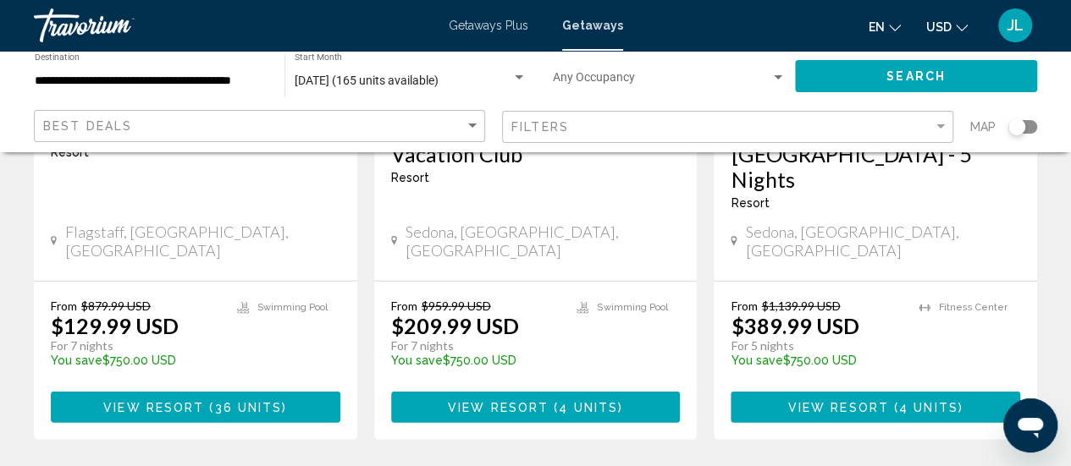
scroll to position [2322, 0]
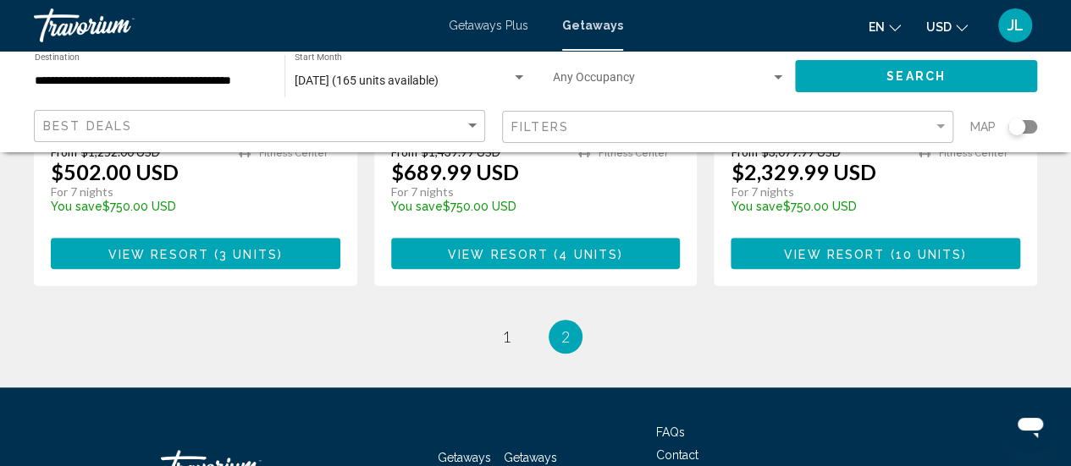
scroll to position [555, 0]
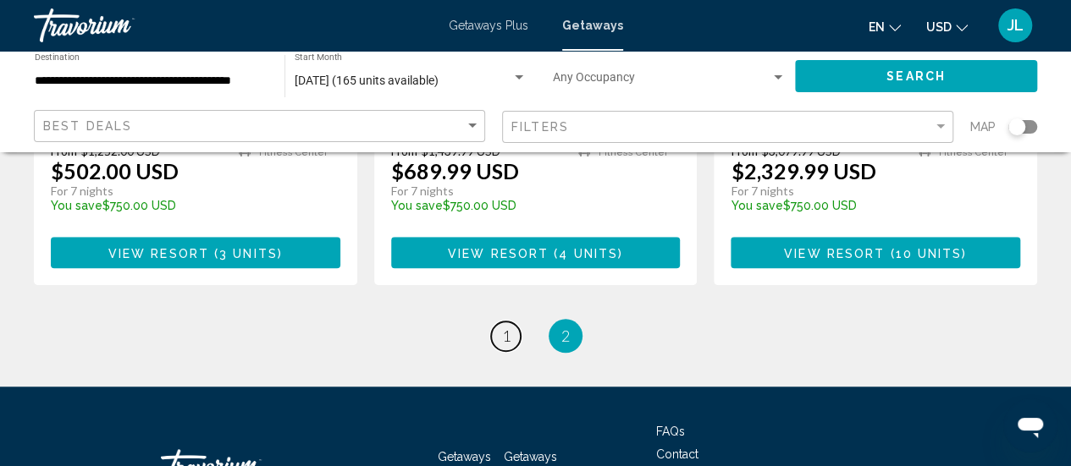
click at [503, 327] on span "1" at bounding box center [506, 336] width 8 height 19
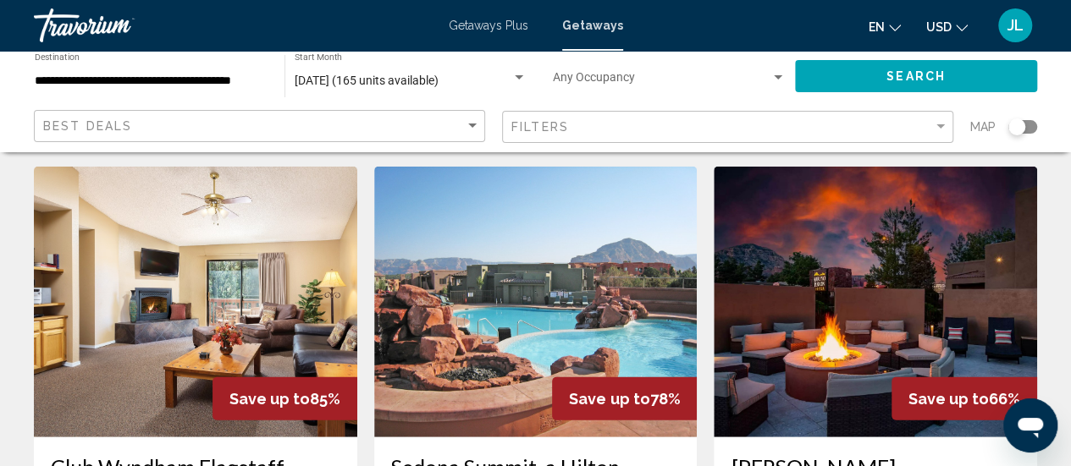
scroll to position [1974, 0]
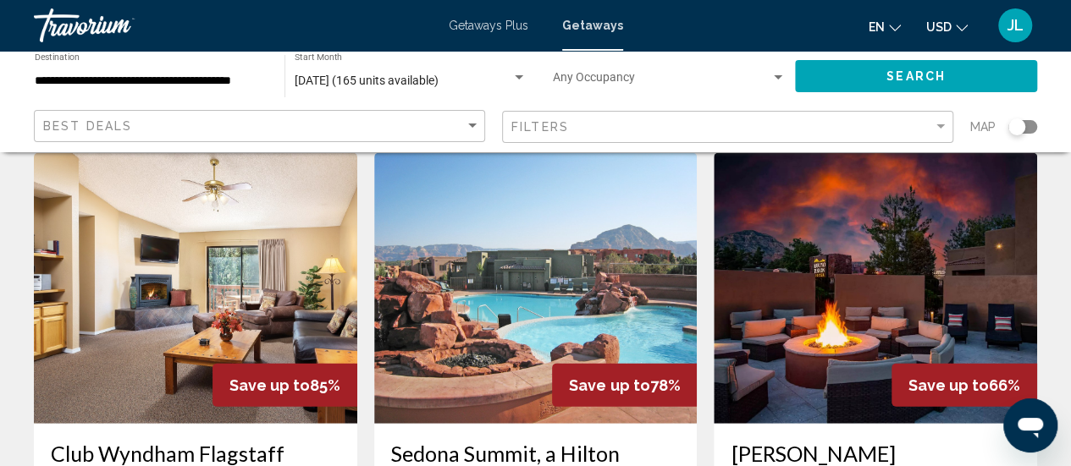
click at [403, 280] on img "Main content" at bounding box center [535, 288] width 323 height 271
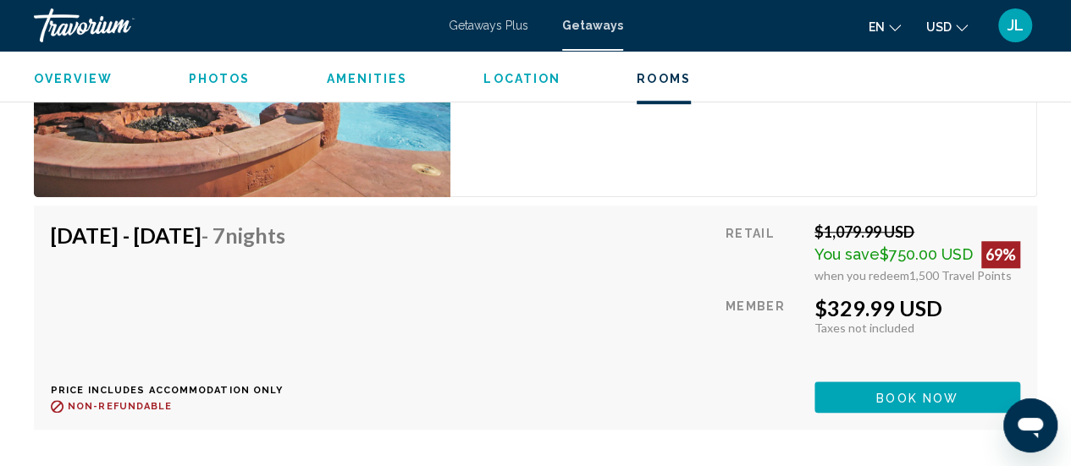
scroll to position [3876, 0]
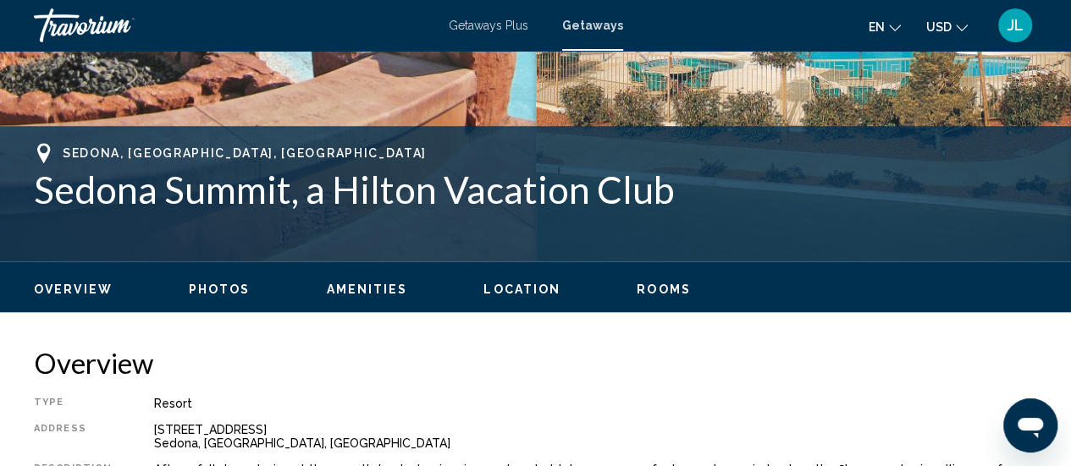
scroll to position [608, 0]
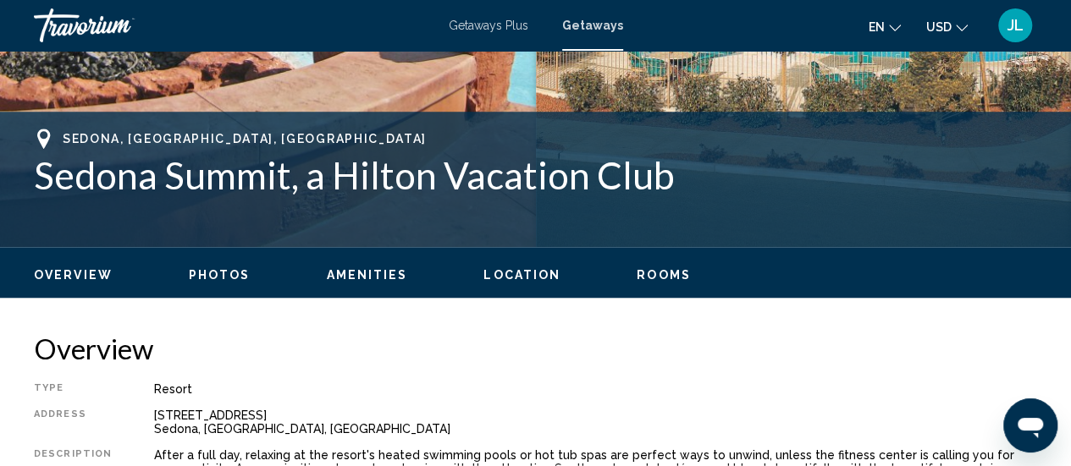
click at [366, 185] on h1 "Sedona Summit, a Hilton Vacation Club" at bounding box center [535, 175] width 1003 height 44
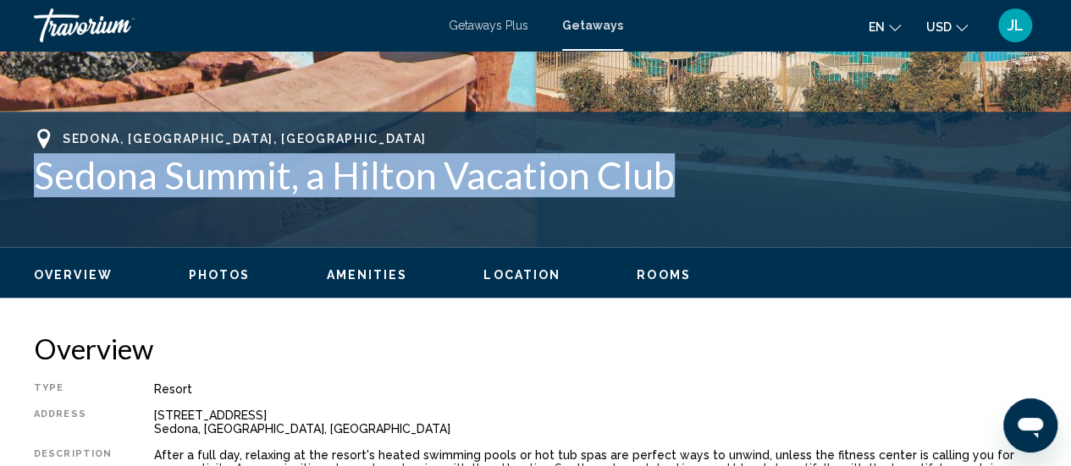
click at [366, 185] on h1 "Sedona Summit, a Hilton Vacation Club" at bounding box center [535, 175] width 1003 height 44
copy div "Sedona Summit, a Hilton Vacation Club Address [STREET_ADDRESS]"
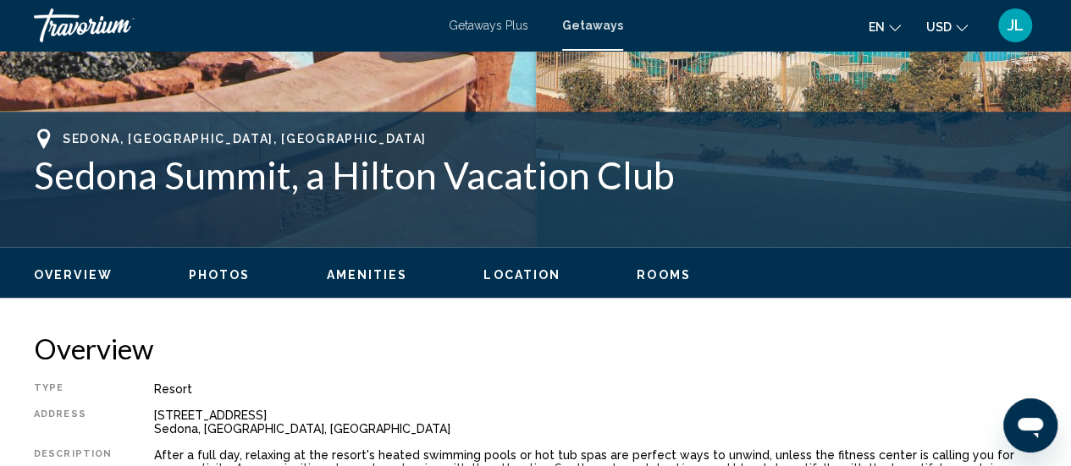
click at [410, 233] on div "[GEOGRAPHIC_DATA], [GEOGRAPHIC_DATA], [GEOGRAPHIC_DATA] Sedona Summit, a Hilton…" at bounding box center [535, 179] width 1071 height 135
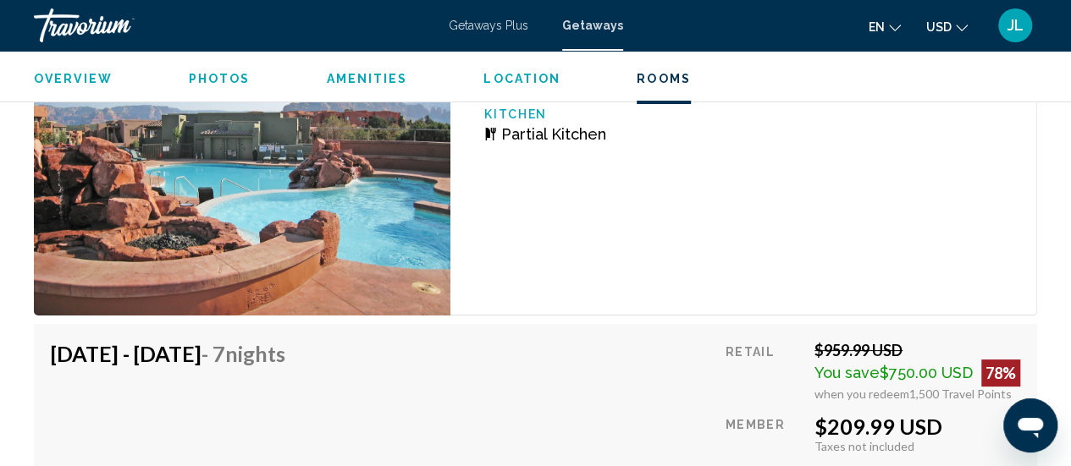
scroll to position [3166, 0]
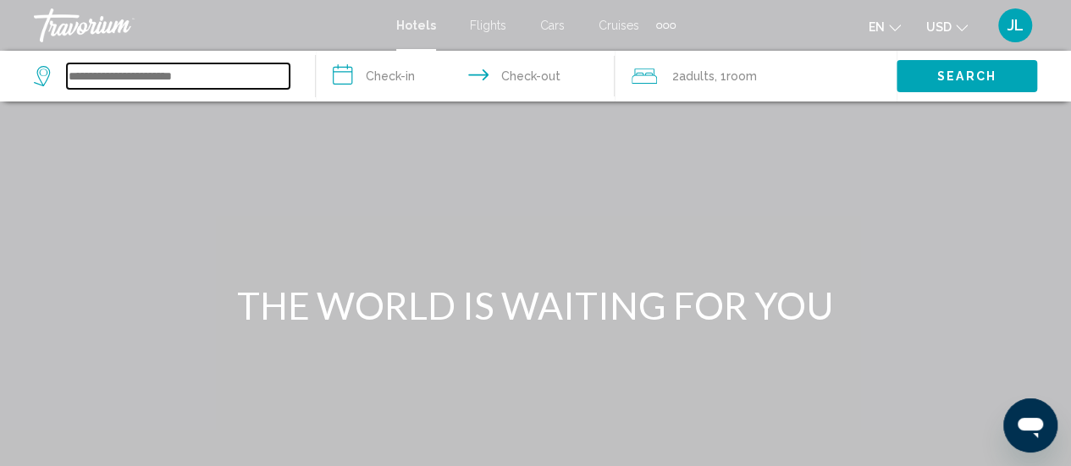
click at [220, 73] on input "Search widget" at bounding box center [178, 75] width 223 height 25
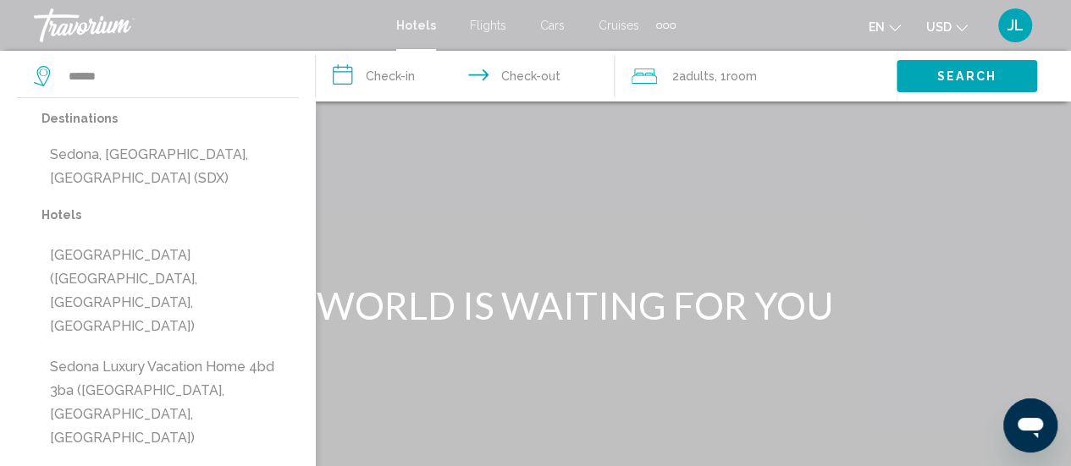
click at [132, 154] on button "Sedona, [GEOGRAPHIC_DATA], [GEOGRAPHIC_DATA] (SDX)" at bounding box center [169, 167] width 257 height 56
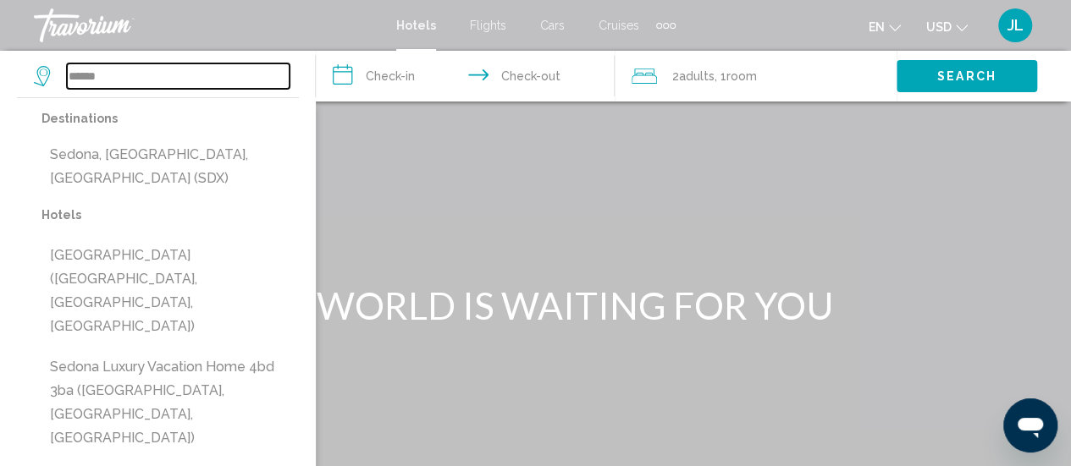
type input "**********"
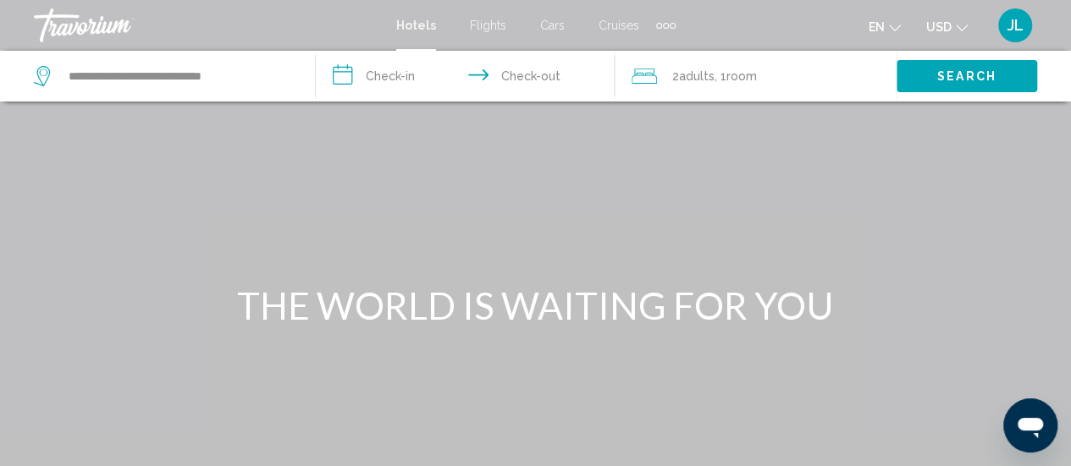
click at [374, 78] on input "**********" at bounding box center [469, 79] width 306 height 56
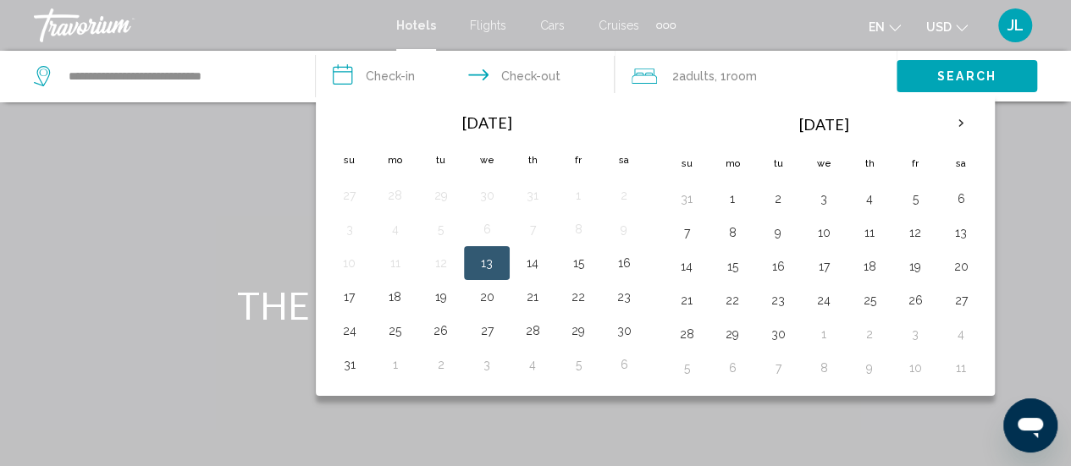
click at [950, 120] on th "Next month" at bounding box center [961, 123] width 46 height 37
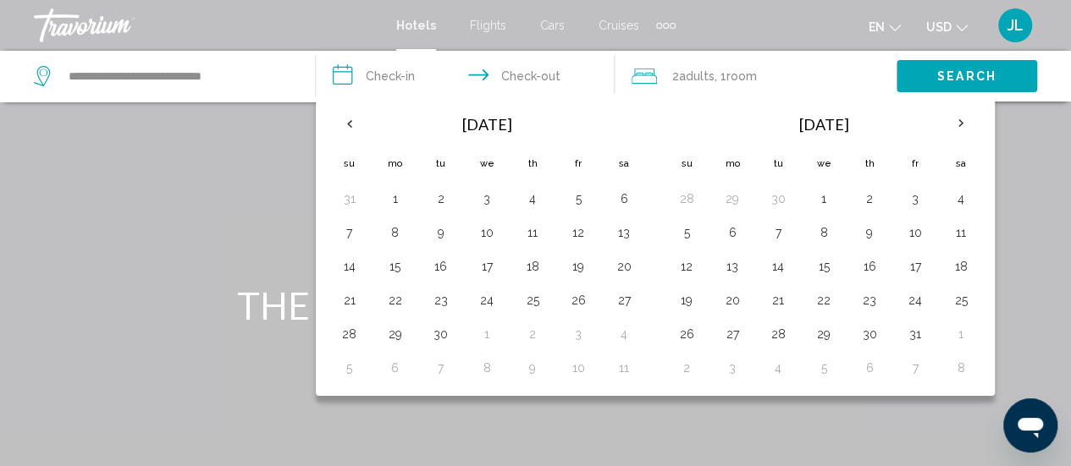
click at [902, 221] on button "10" at bounding box center [914, 233] width 27 height 24
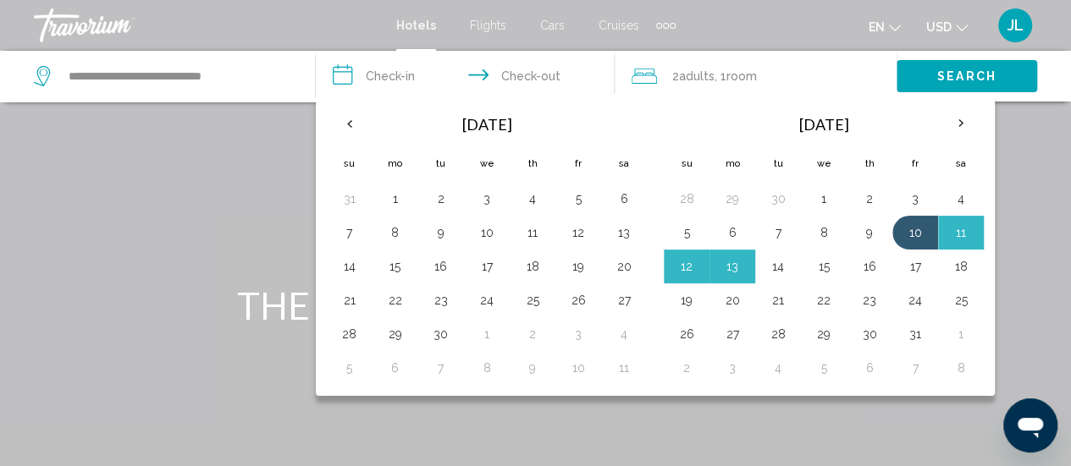
click at [766, 267] on button "14" at bounding box center [777, 267] width 27 height 24
type input "**********"
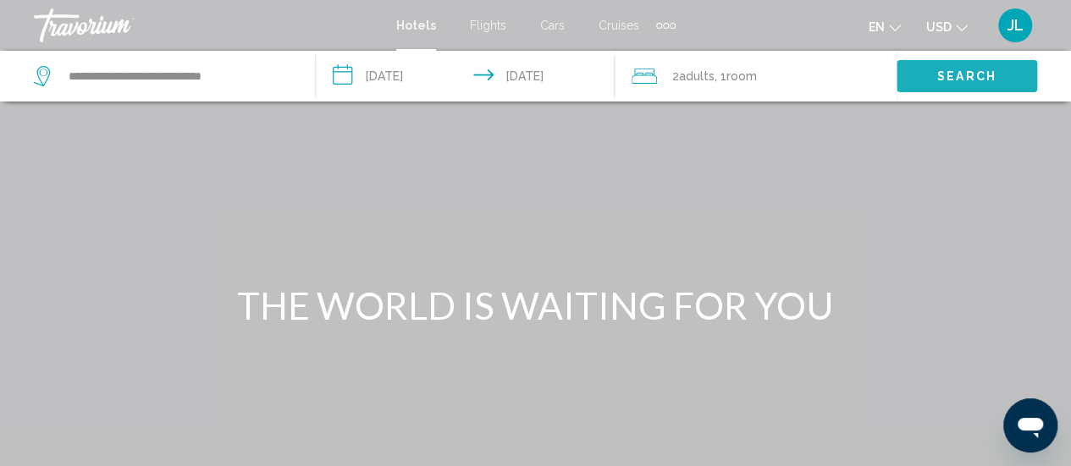
click at [955, 75] on span "Search" at bounding box center [966, 77] width 59 height 14
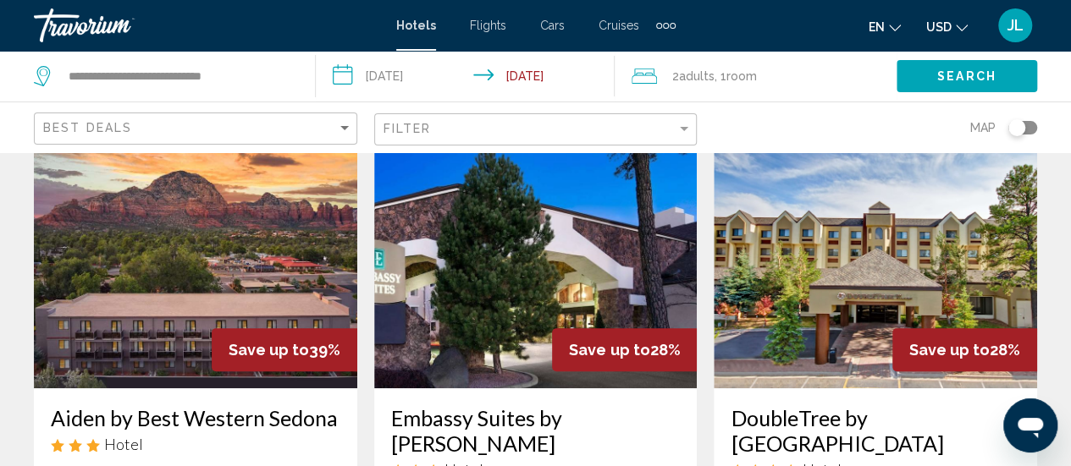
scroll to position [91, 0]
